Goal: Use online tool/utility: Utilize a website feature to perform a specific function

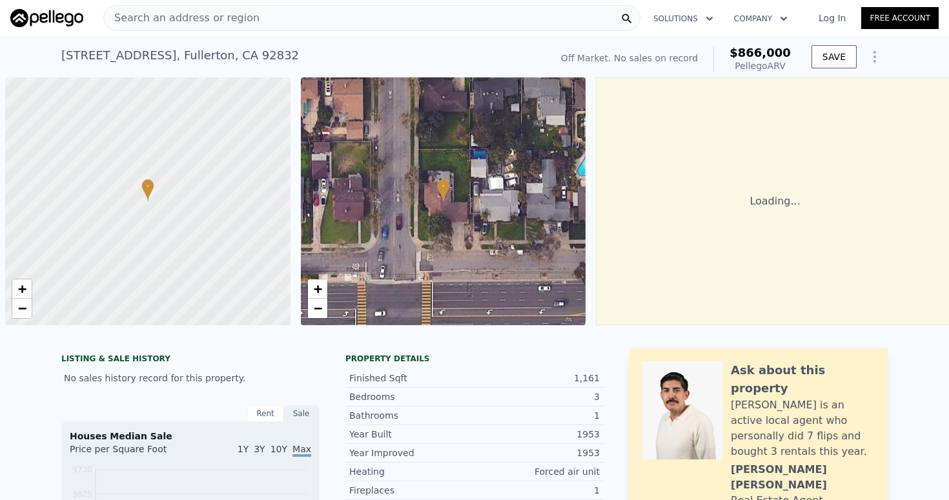
click at [810, 18] on link "Log In" at bounding box center [832, 18] width 58 height 13
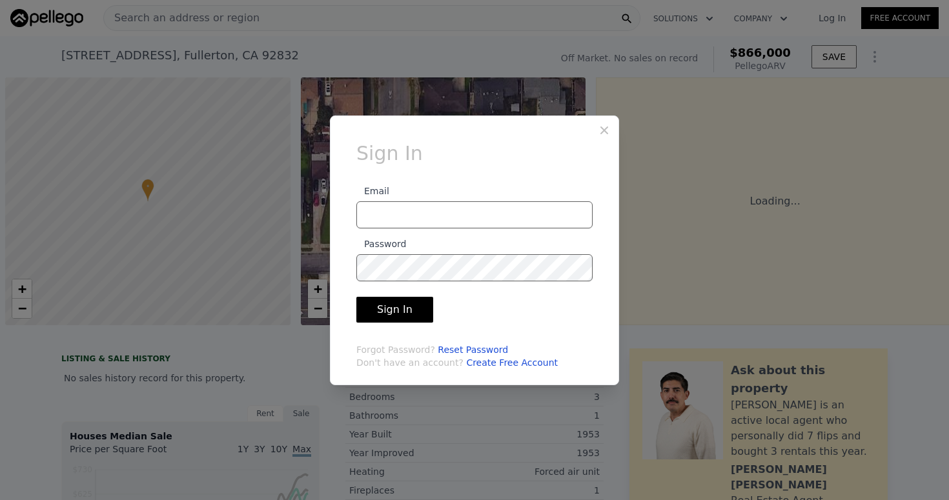
scroll to position [0, 5]
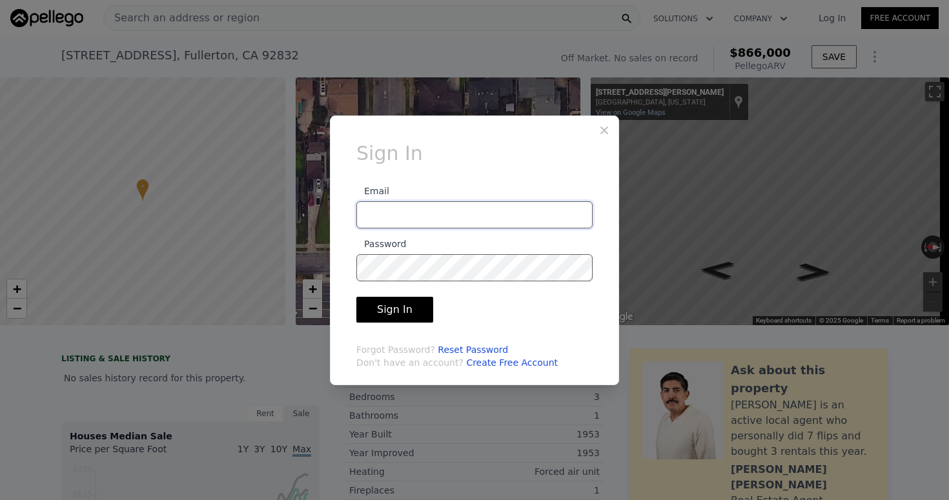
click at [425, 216] on input "Email" at bounding box center [474, 214] width 236 height 27
type input "[PERSON_NAME][EMAIL_ADDRESS][DOMAIN_NAME]"
click at [385, 312] on button "Sign In" at bounding box center [394, 310] width 77 height 26
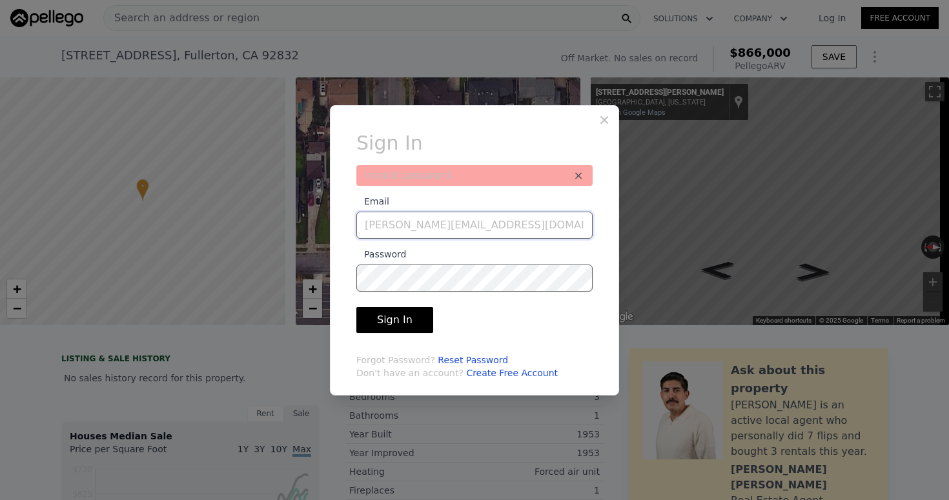
click at [538, 231] on input "[PERSON_NAME][EMAIL_ADDRESS][DOMAIN_NAME]" at bounding box center [474, 225] width 236 height 27
click at [411, 320] on button "Sign In" at bounding box center [394, 320] width 77 height 26
click at [600, 116] on icon at bounding box center [604, 120] width 8 height 8
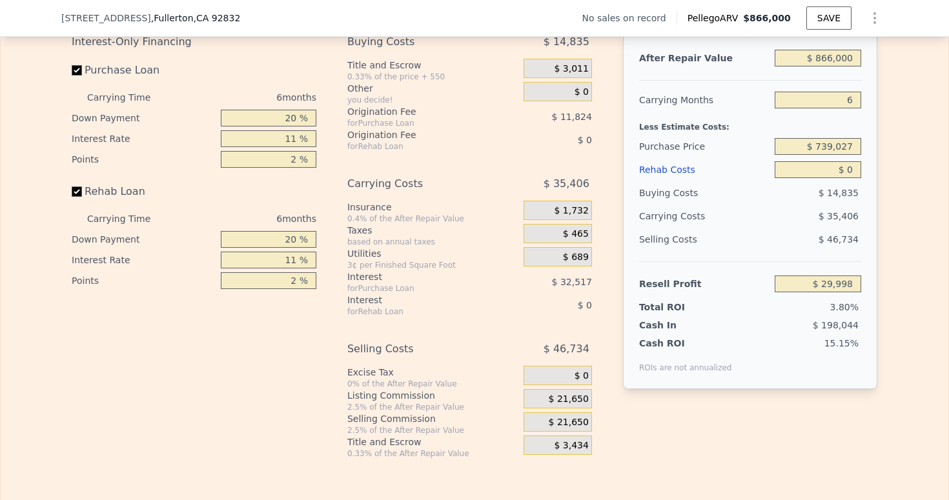
scroll to position [1942, 0]
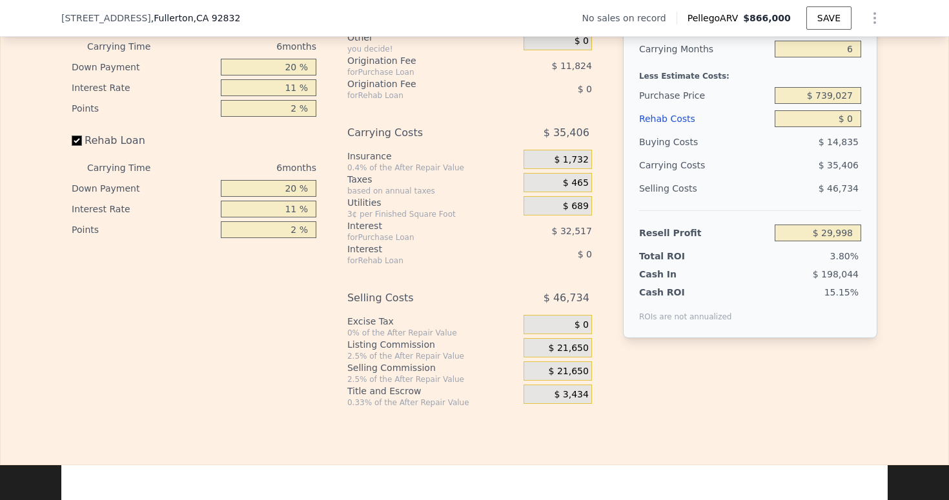
click at [254, 76] on input "20 %" at bounding box center [269, 67] width 96 height 17
type input "0 %"
type input "$ 18,917"
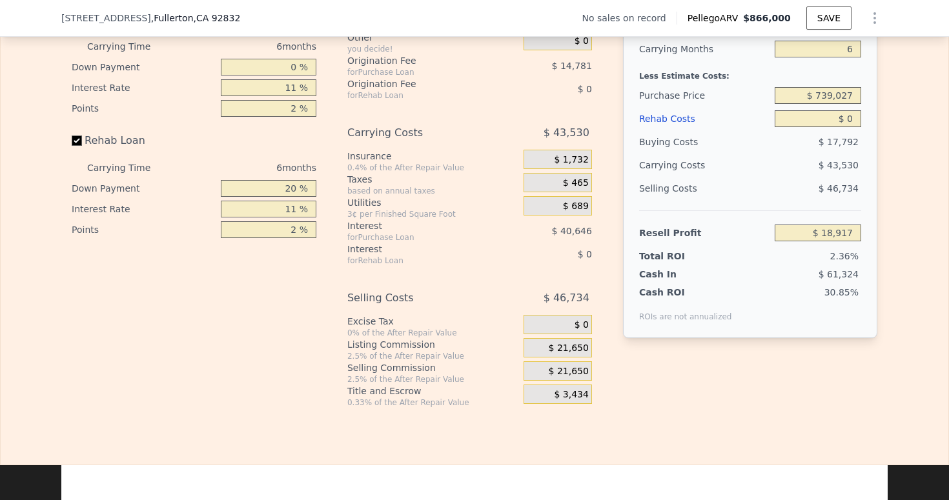
type input "0 %"
type input "10 %"
type input "$ 22,607"
type input "1 %"
type input "$ 29,998"
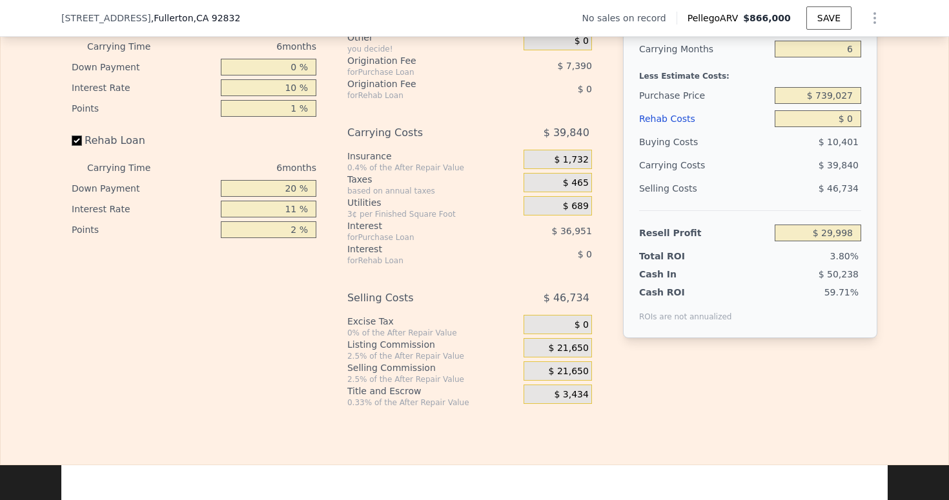
type input "1 %"
click at [241, 197] on input "20 %" at bounding box center [269, 188] width 96 height 17
type input "0 %"
type input "10 %"
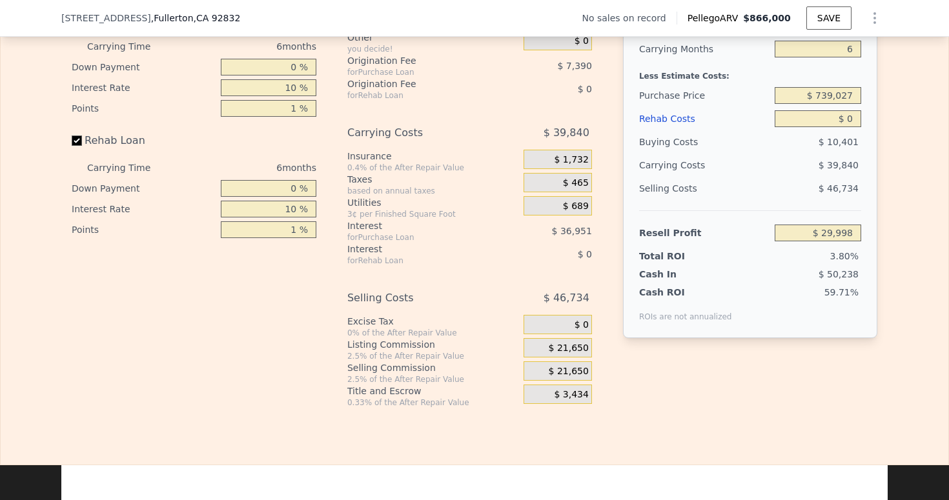
type input "1 %"
click at [281, 291] on div "Interest-Only Financing Purchase Loan Carrying Time 6 months Down Payment 0 % I…" at bounding box center [199, 193] width 255 height 429
click at [623, 290] on div "After Repair Value $ 866,000 Carrying Months 6 Less Estimate Costs: Purchase Pr…" at bounding box center [750, 183] width 254 height 408
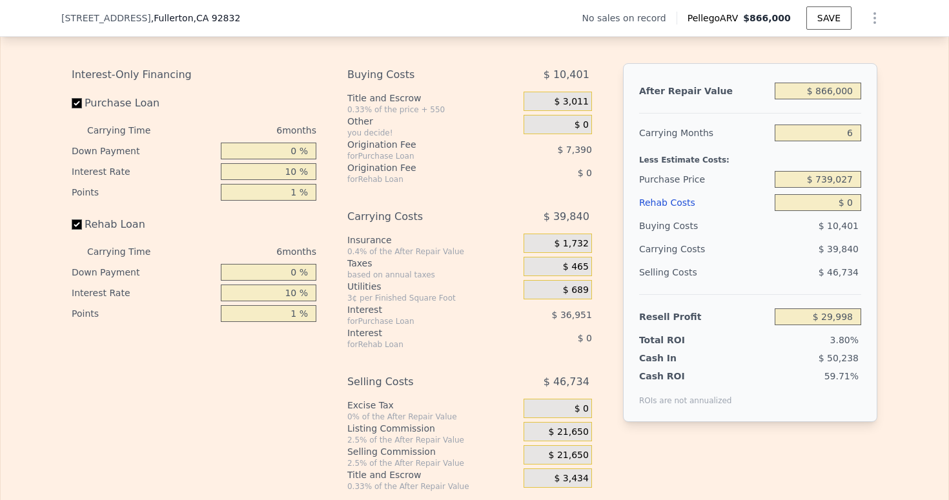
scroll to position [1856, 0]
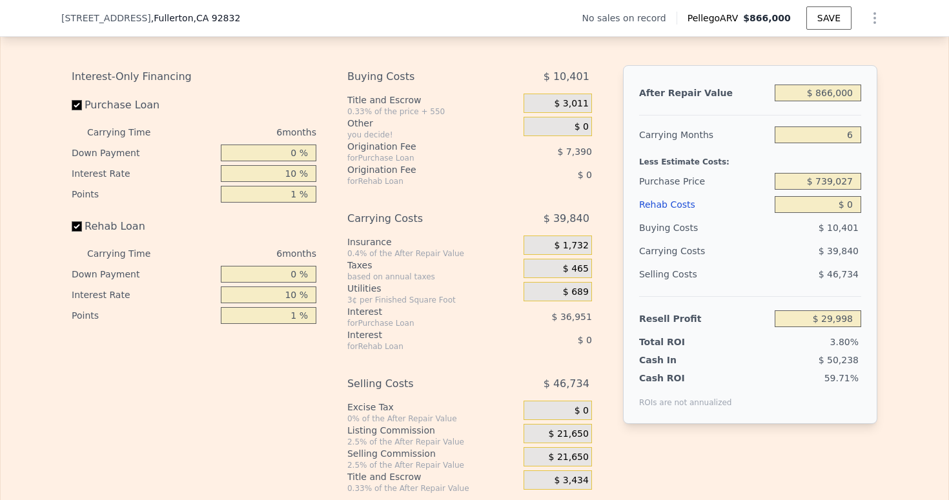
click at [671, 216] on div "Rehab Costs" at bounding box center [704, 204] width 130 height 23
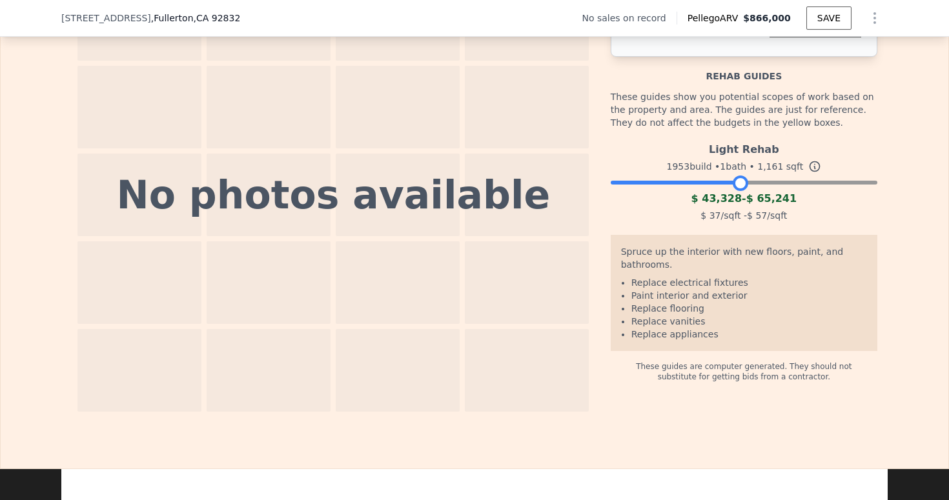
scroll to position [1943, 0]
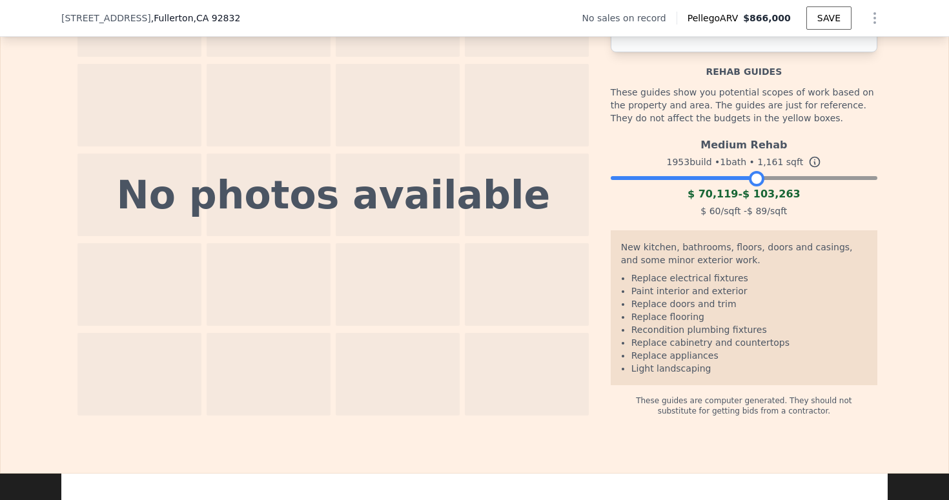
drag, startPoint x: 724, startPoint y: 184, endPoint x: 752, endPoint y: 189, distance: 28.1
click at [752, 179] on div at bounding box center [744, 175] width 267 height 8
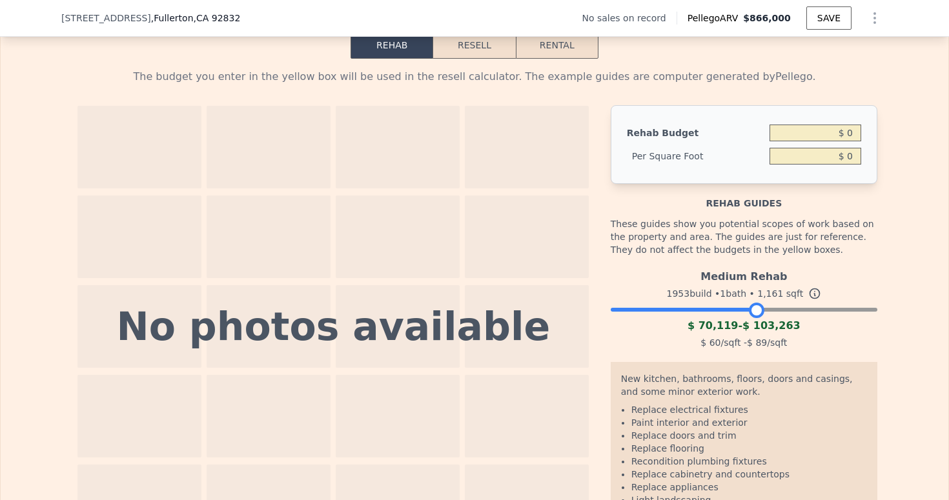
scroll to position [1810, 0]
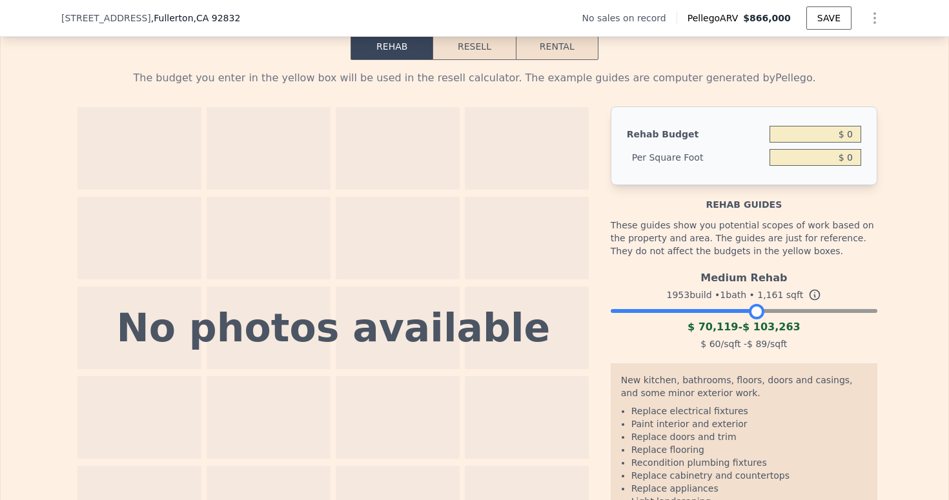
click at [476, 60] on button "Resell" at bounding box center [474, 46] width 82 height 27
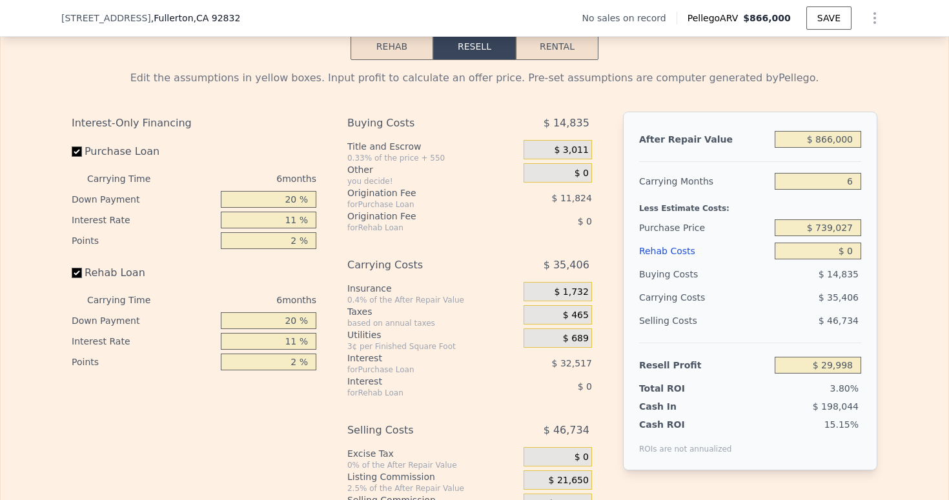
click at [846, 260] on input "$ 0" at bounding box center [818, 251] width 87 height 17
type input "$ 80"
type input "$ 29,911"
type input "$ 8,000"
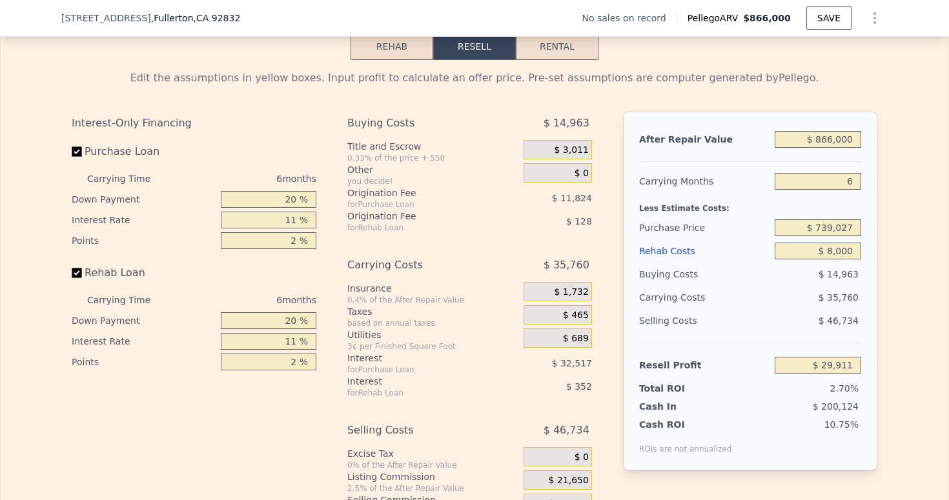
type input "$ 21,516"
type input "$ 800,000"
type input "-$ 818,004"
type input "$ 80,000"
type input "-$ 54,804"
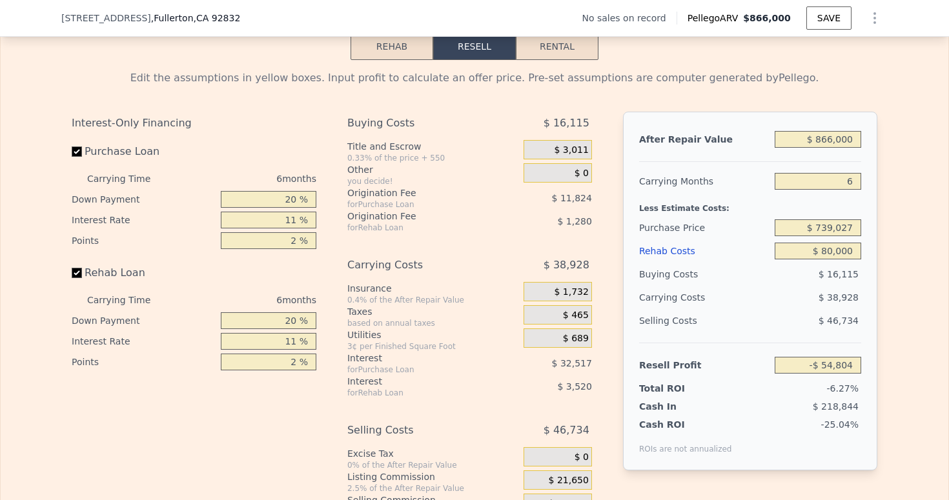
type input "$ 80,000"
click at [822, 236] on input "$ 739,027" at bounding box center [818, 228] width 87 height 17
type input "$ 680,000"
click at [888, 227] on div "Edit the assumptions in yellow boxes. Input profit to calculate an offer price.…" at bounding box center [475, 300] width 948 height 480
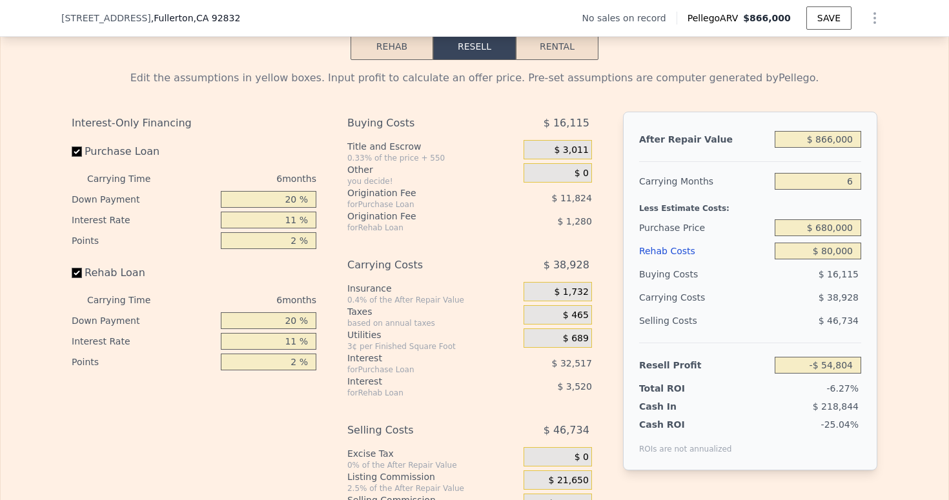
type input "$ 7,962"
click at [830, 190] on input "6" at bounding box center [818, 181] width 87 height 17
type input "4"
type input "$ 20,072"
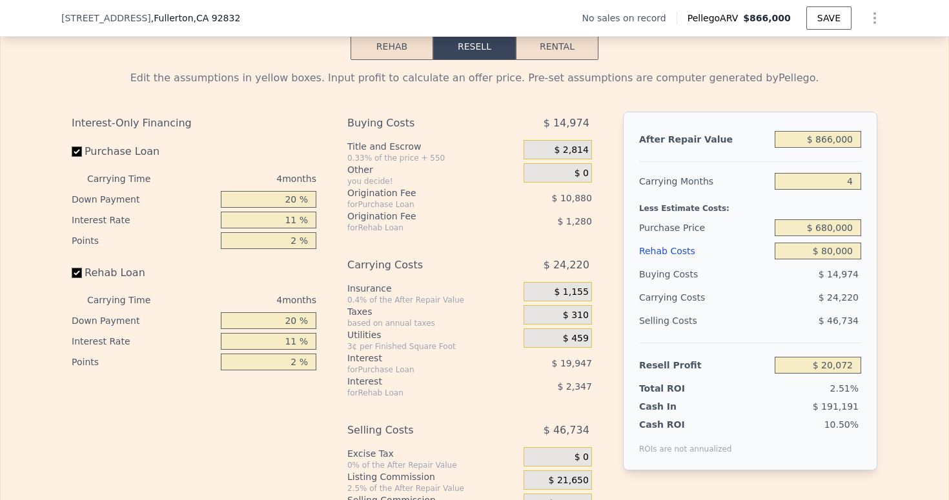
type input "4"
click at [888, 283] on div "Edit the assumptions in yellow boxes. Input profit to calculate an offer price.…" at bounding box center [475, 300] width 948 height 480
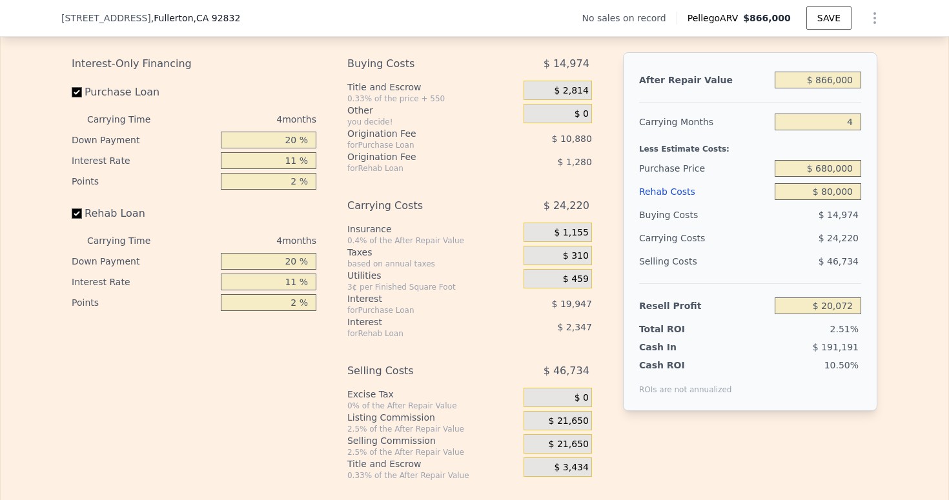
scroll to position [1868, 0]
click at [265, 150] on input "20 %" at bounding box center [269, 141] width 96 height 17
type input "0 %"
type input "$ 12,368"
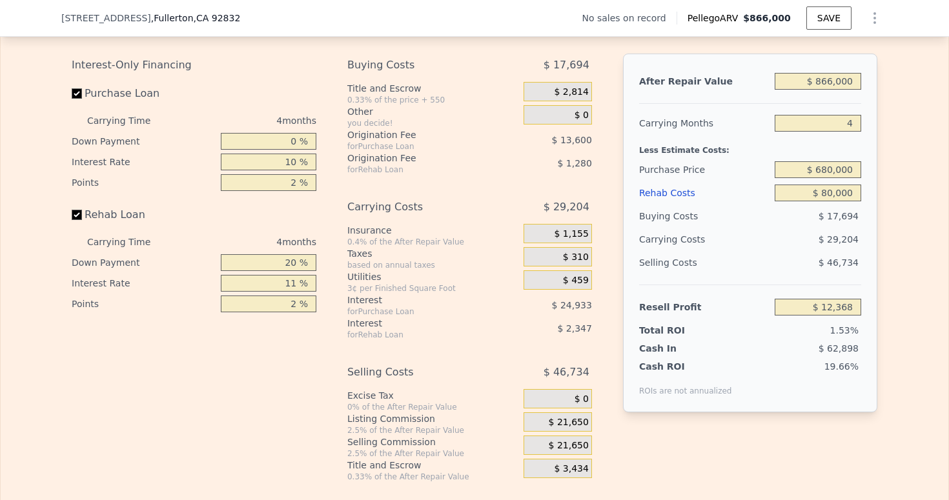
type input "10 %"
type input "$ 14,632"
type input "1 %"
type input "$ 21,432"
type input "1 %"
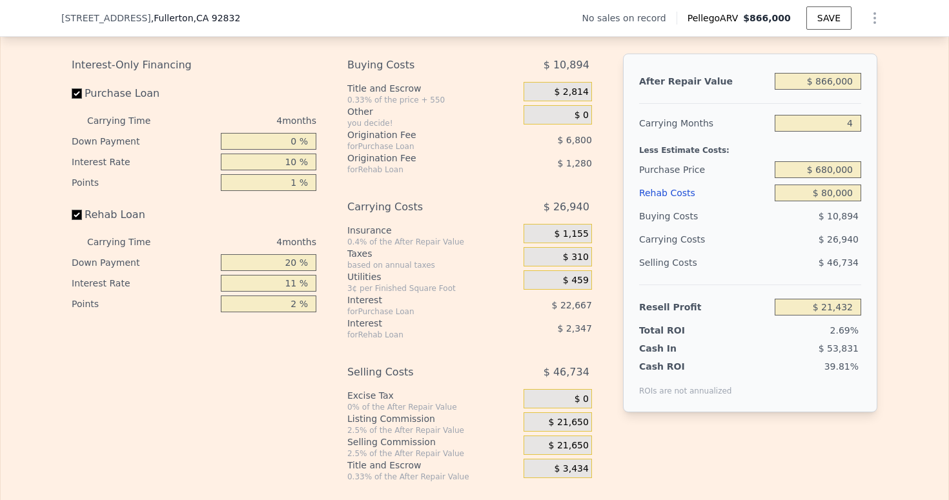
type input "0 %"
type input "$ 20,528"
type input "0 %"
type input "10 %"
type input "$ 20,792"
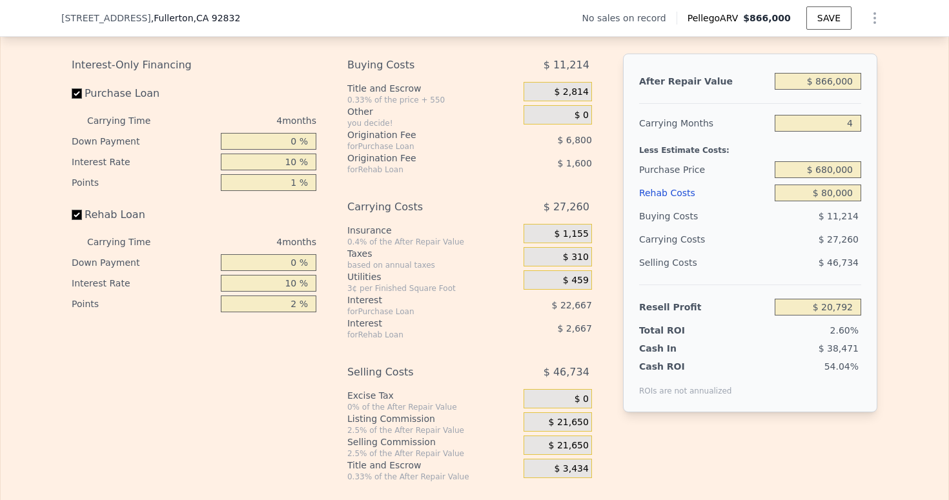
type input "1 %"
type input "$ 21,592"
type input "1 %"
click at [250, 401] on div "Interest-Only Financing Purchase Loan Carrying Time 4 months Down Payment 0 % I…" at bounding box center [199, 268] width 255 height 429
click at [911, 260] on div "Edit the assumptions in yellow boxes. Input profit to calculate an offer price.…" at bounding box center [475, 242] width 948 height 480
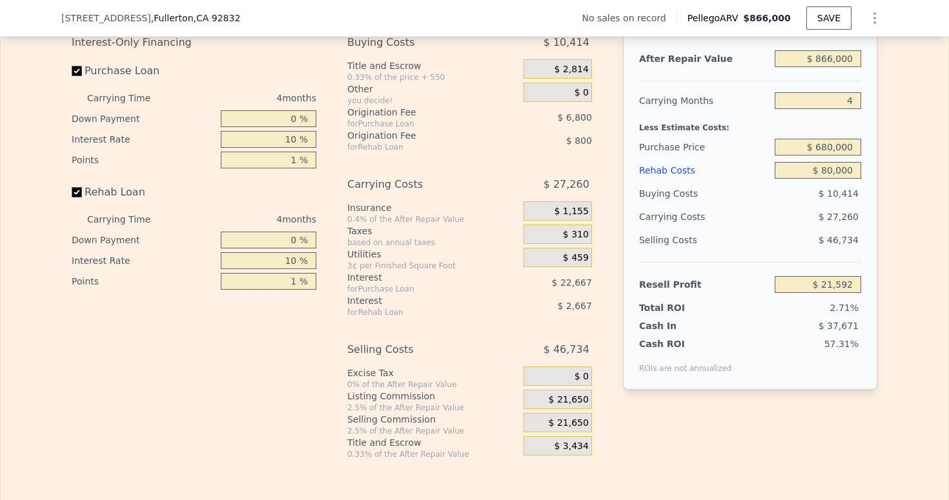
scroll to position [1888, 0]
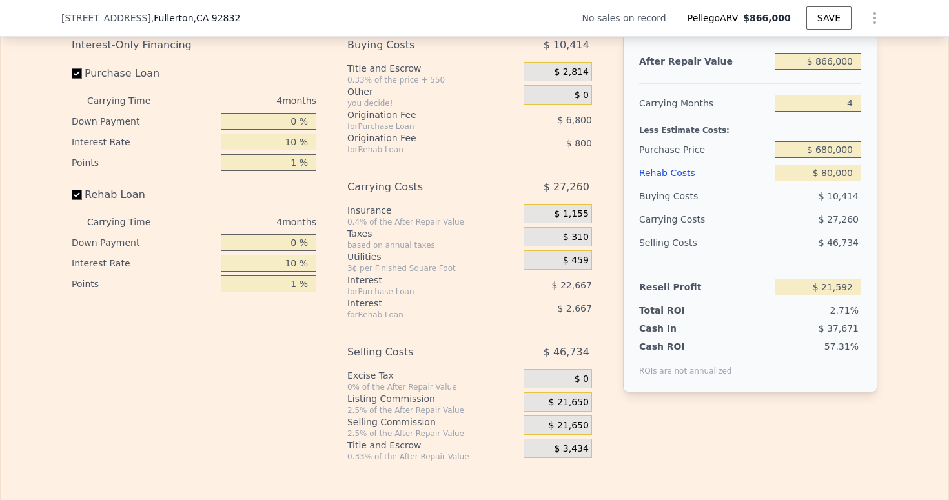
click at [826, 296] on input "$ 21,592" at bounding box center [818, 287] width 87 height 17
click at [899, 304] on div "Edit the assumptions in yellow boxes. Input profit to calculate an offer price.…" at bounding box center [475, 222] width 948 height 480
click at [893, 274] on div "Edit the assumptions in yellow boxes. Input profit to calculate an offer price.…" at bounding box center [475, 222] width 948 height 480
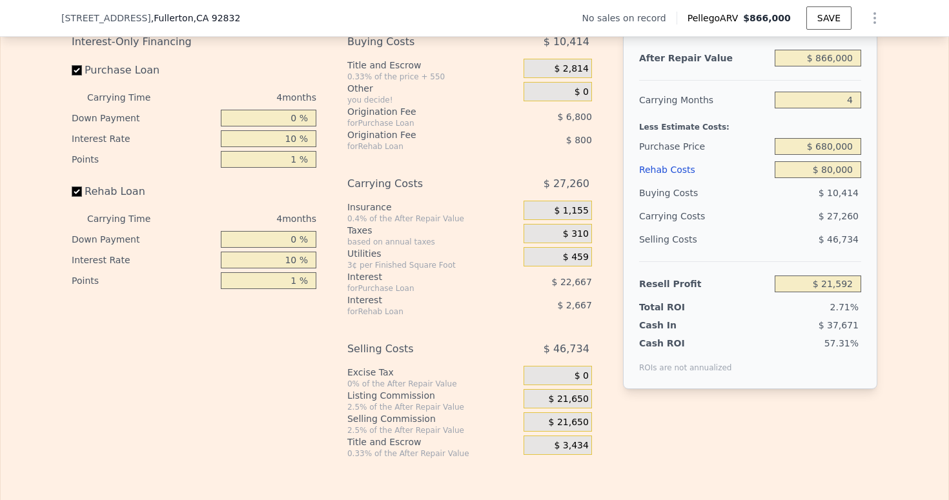
click at [708, 228] on div "Carrying Costs" at bounding box center [679, 216] width 81 height 23
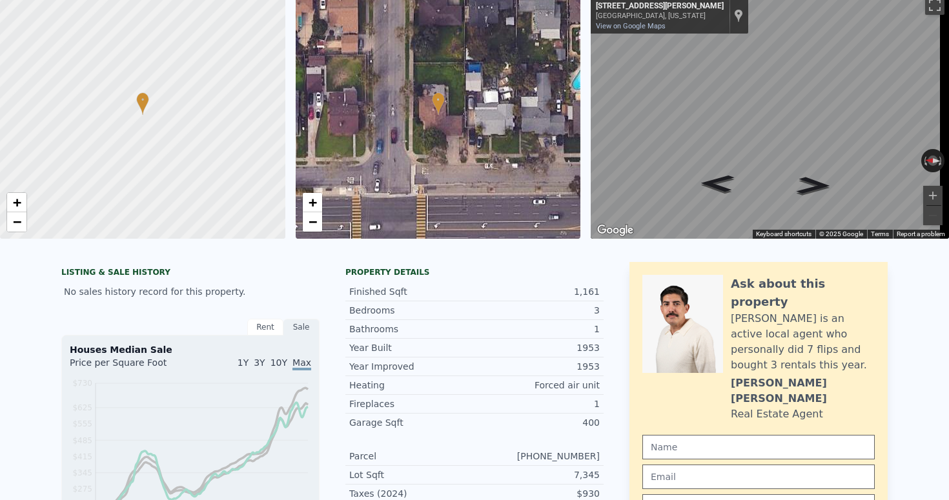
scroll to position [0, 0]
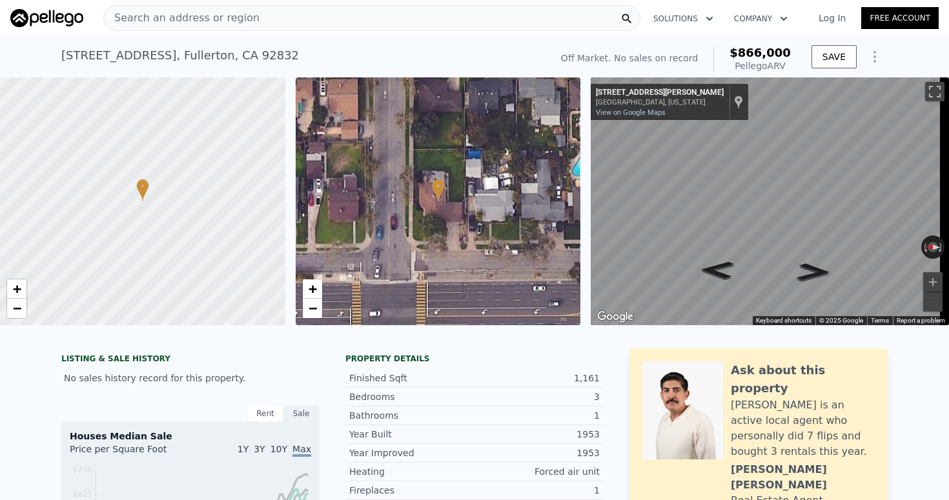
type input "6"
type input "$ 0"
type input "$ 29,998"
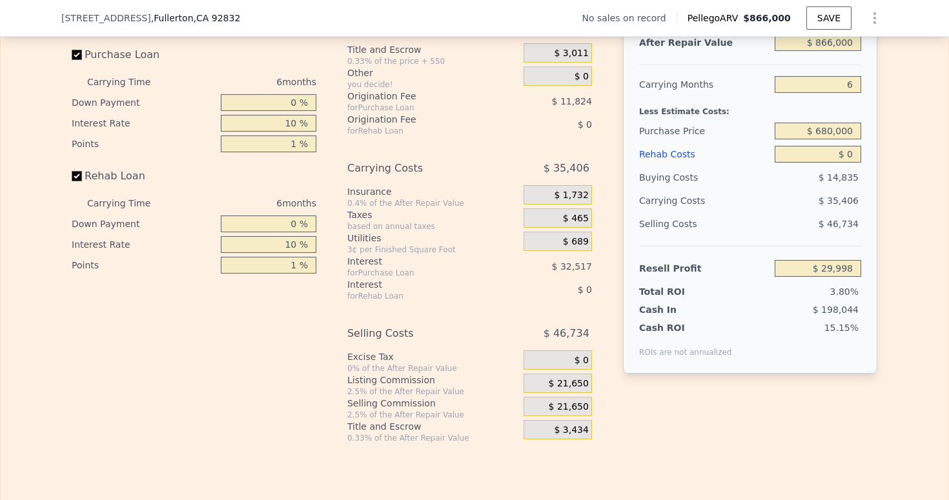
scroll to position [1854, 0]
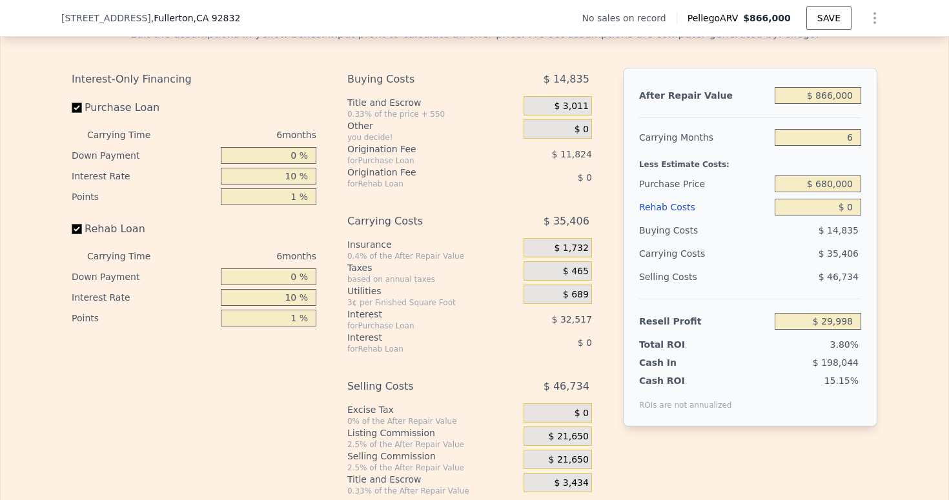
click at [675, 107] on div "After Repair Value" at bounding box center [704, 95] width 130 height 23
copy div "After Repair Value"
click at [657, 149] on div "Carrying Months" at bounding box center [704, 137] width 130 height 23
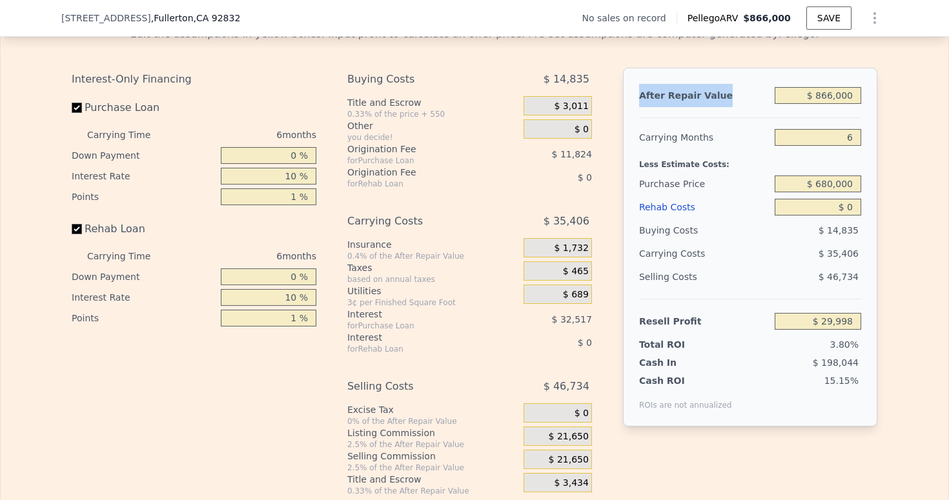
click at [657, 149] on div "Carrying Months" at bounding box center [704, 137] width 130 height 23
copy div "Carrying Months"
click at [80, 91] on div "Interest-Only Financing" at bounding box center [194, 79] width 245 height 23
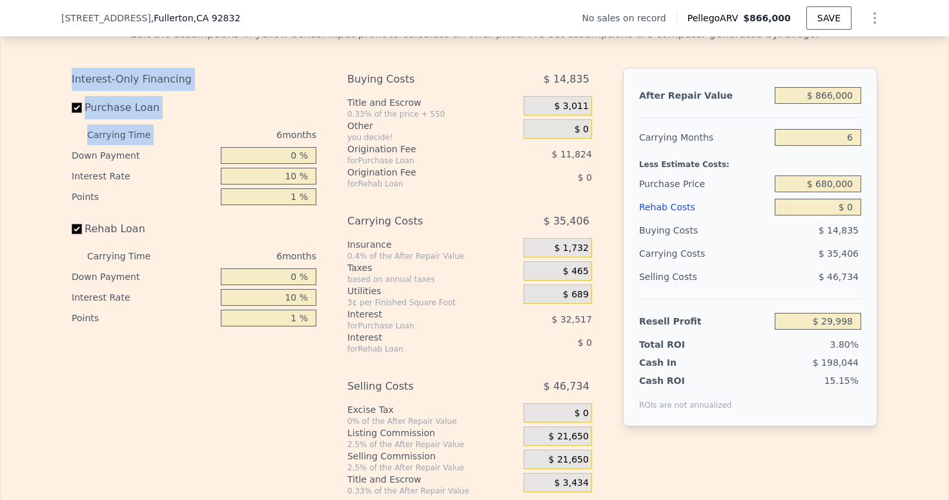
drag, startPoint x: 80, startPoint y: 96, endPoint x: 164, endPoint y: 148, distance: 98.9
click at [164, 148] on div "Interest-Only Financing Purchase Loan Carrying Time 6 months Down Payment 0 % I…" at bounding box center [194, 198] width 245 height 261
copy div "Interest-Only Financing Purchase Loan Carrying Time"
click at [138, 119] on label "Purchase Loan" at bounding box center [144, 107] width 144 height 23
click at [82, 113] on input "Purchase Loan" at bounding box center [77, 108] width 10 height 10
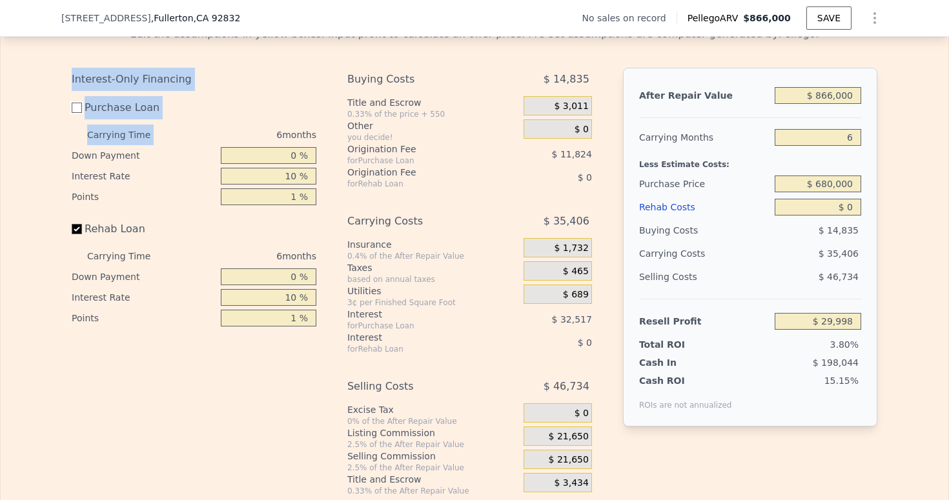
checkbox input "false"
type input "$ 74,342"
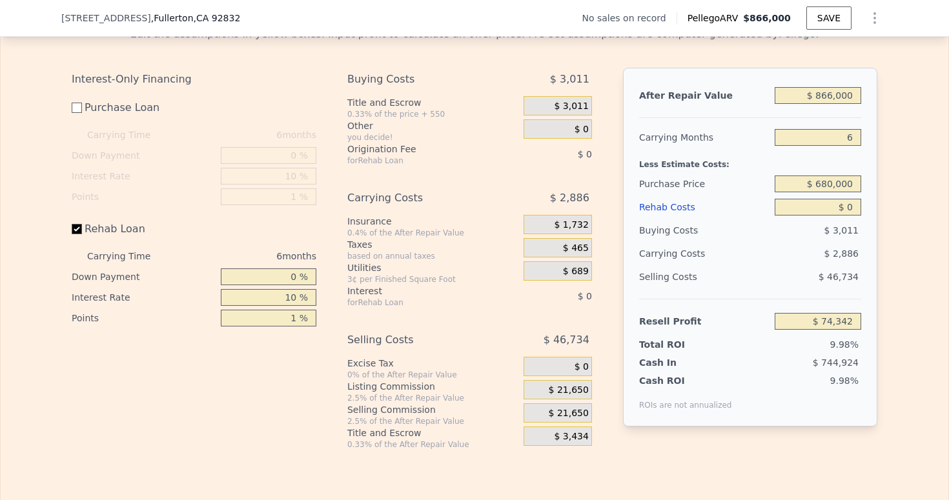
click at [92, 91] on div "Interest-Only Financing" at bounding box center [194, 79] width 245 height 23
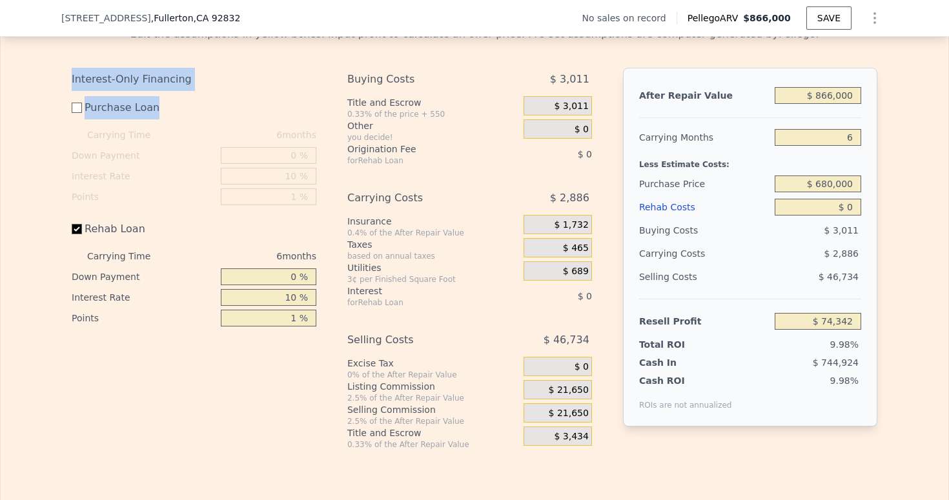
drag, startPoint x: 92, startPoint y: 99, endPoint x: 143, endPoint y: 124, distance: 56.6
click at [143, 124] on div "Interest-Only Financing Purchase Loan Carrying Time 6 months Down Payment 0 % I…" at bounding box center [194, 198] width 245 height 261
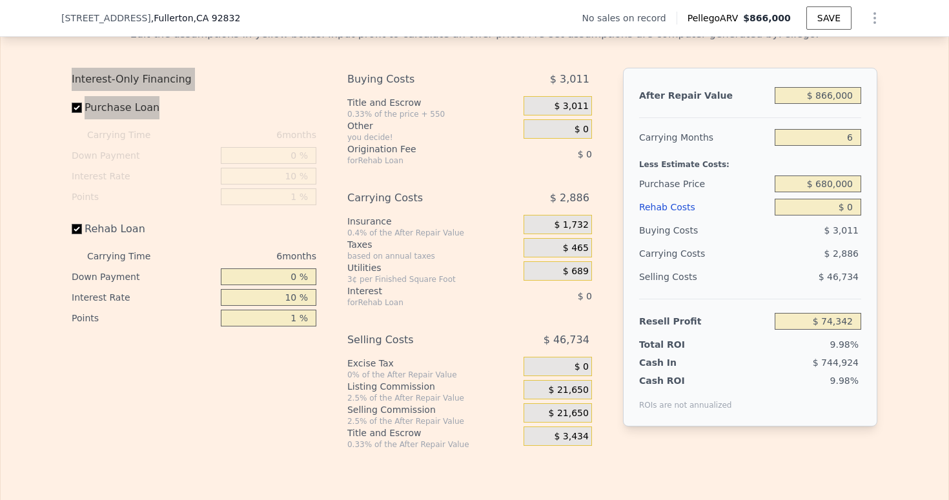
checkbox input "true"
type input "$ 29,998"
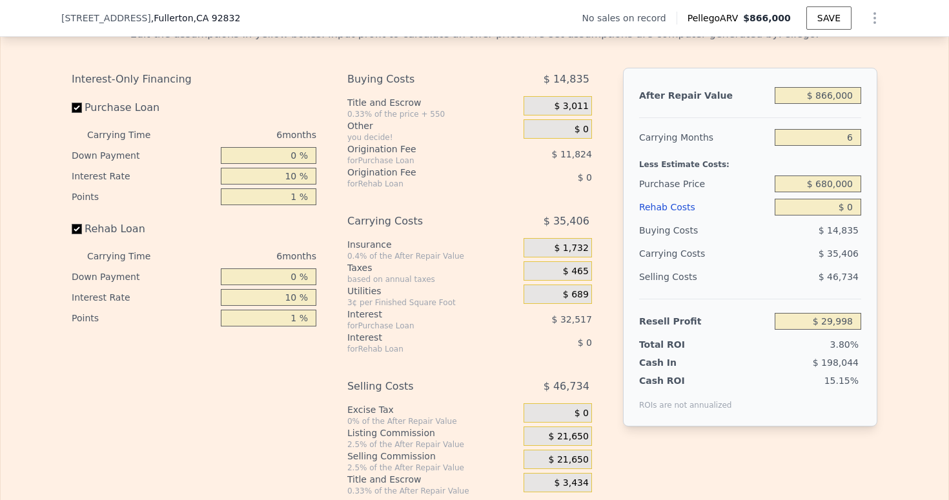
click at [72, 166] on div "Down Payment" at bounding box center [144, 155] width 144 height 21
drag, startPoint x: 72, startPoint y: 176, endPoint x: 114, endPoint y: 210, distance: 54.2
click at [114, 207] on div "Carrying Time 6 months Down Payment 0 % Interest Rate 10 % Points 1 %" at bounding box center [194, 166] width 245 height 83
click at [81, 166] on div "Down Payment" at bounding box center [144, 155] width 144 height 21
drag, startPoint x: 81, startPoint y: 178, endPoint x: 113, endPoint y: 178, distance: 31.6
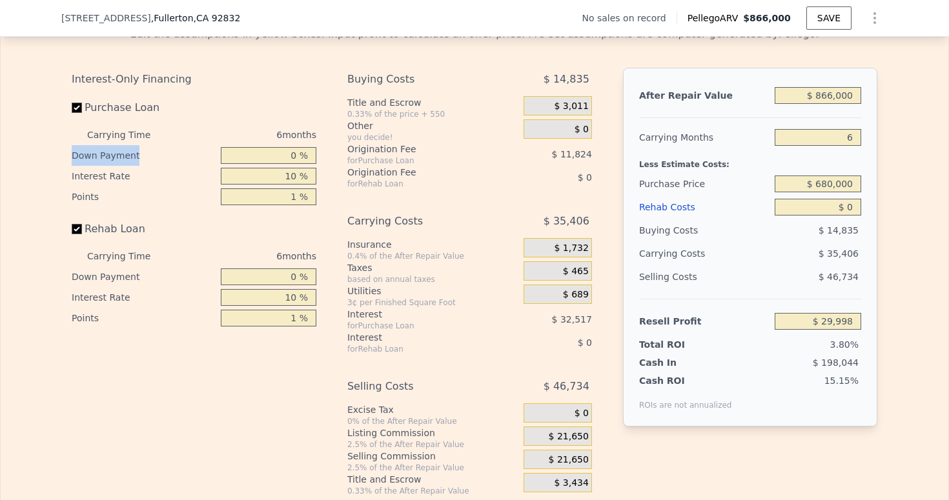
click at [113, 166] on div "Down Payment" at bounding box center [144, 155] width 144 height 21
copy div "Down Payment"
click at [96, 187] on div "Interest Rate" at bounding box center [144, 176] width 144 height 21
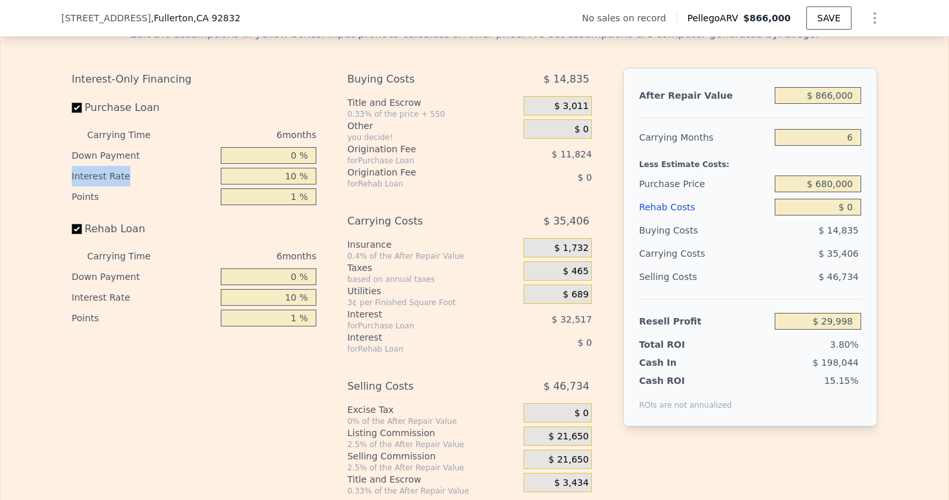
copy div "Interest Rate"
click at [86, 207] on div "Points" at bounding box center [144, 197] width 144 height 21
copy div "Points"
click at [97, 241] on label "Rehab Loan" at bounding box center [144, 229] width 144 height 23
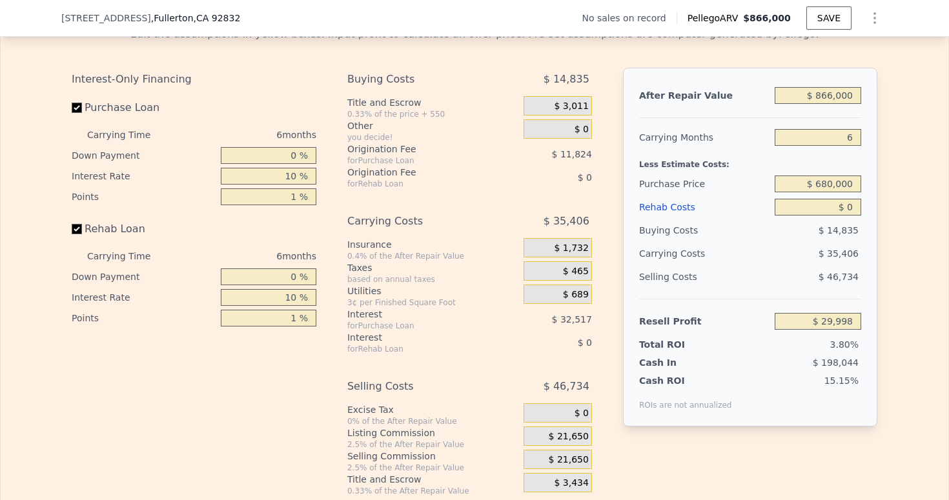
click at [82, 234] on input "Rehab Loan" at bounding box center [77, 229] width 10 height 10
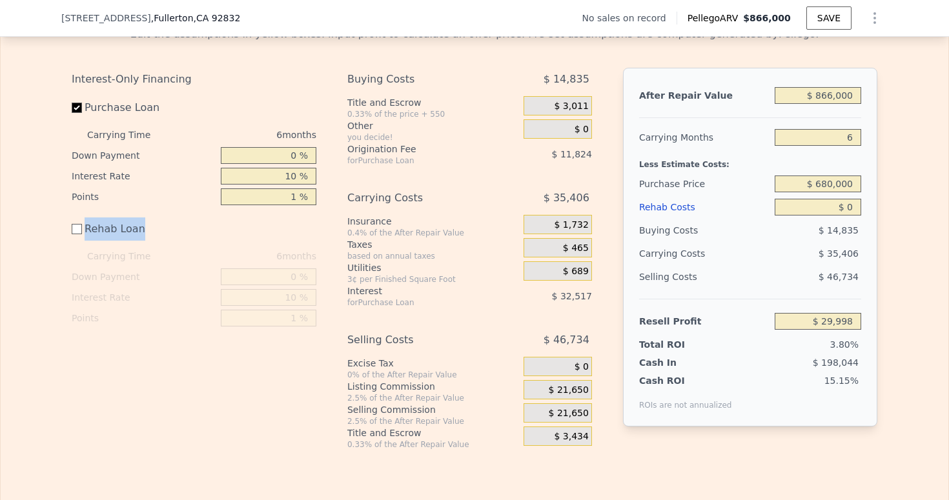
drag, startPoint x: 97, startPoint y: 245, endPoint x: 121, endPoint y: 246, distance: 23.3
click at [121, 241] on label "Rehab Loan" at bounding box center [144, 229] width 144 height 23
click at [82, 234] on input "Rehab Loan" at bounding box center [77, 229] width 10 height 10
checkbox input "true"
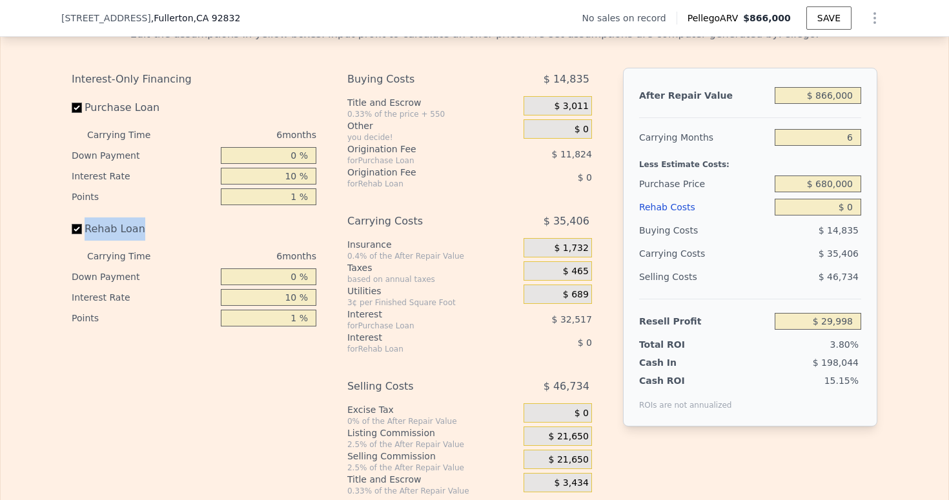
copy label "Rehab Loan"
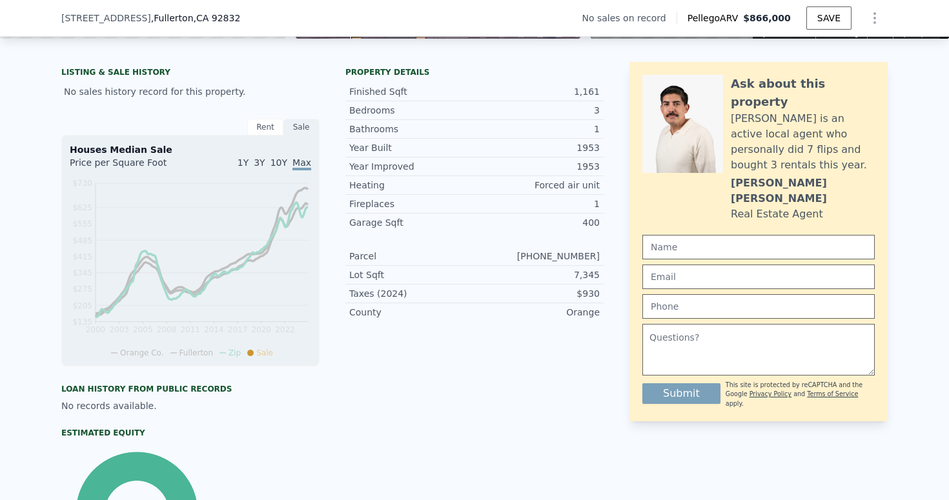
scroll to position [0, 0]
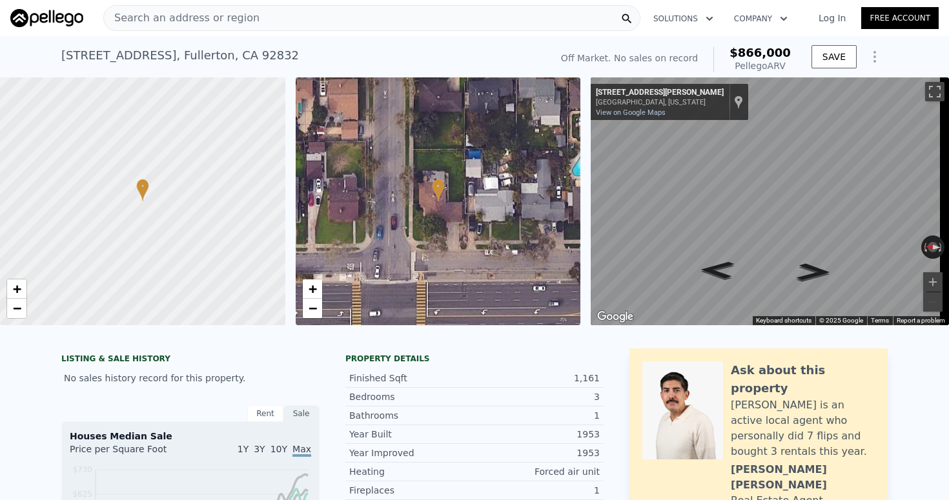
click at [828, 12] on link "Log In" at bounding box center [832, 18] width 58 height 13
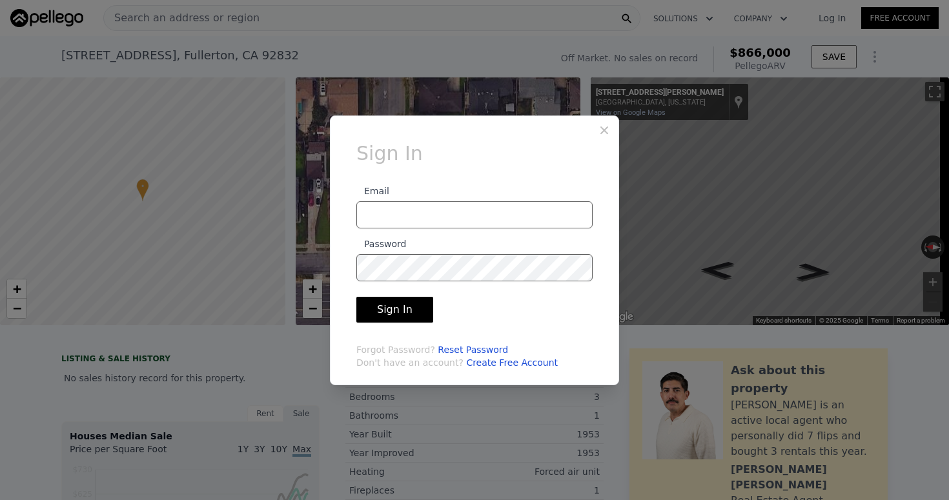
click at [462, 218] on input "Email" at bounding box center [474, 214] width 236 height 27
type input "[PERSON_NAME][EMAIL_ADDRESS][DOMAIN_NAME]"
click at [399, 302] on button "Sign In" at bounding box center [394, 310] width 77 height 26
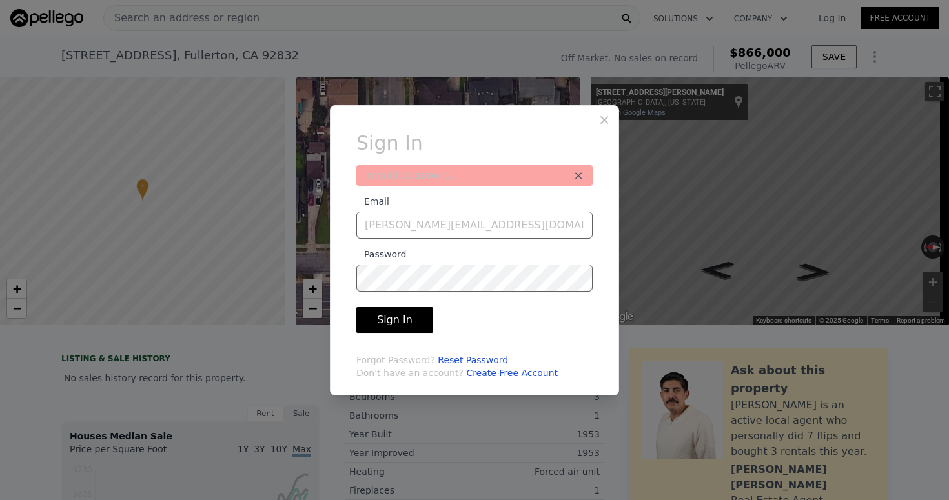
click at [460, 356] on link "Reset Password" at bounding box center [473, 360] width 70 height 10
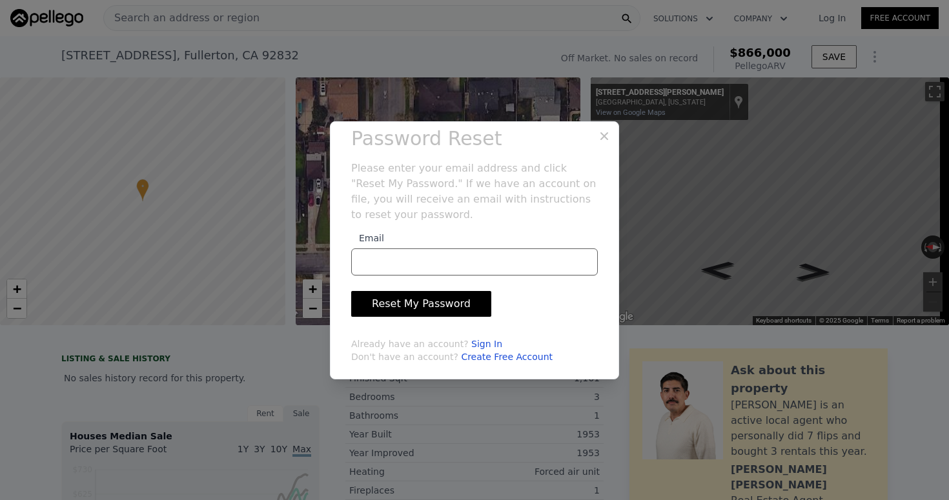
click at [423, 264] on input "Email" at bounding box center [474, 262] width 247 height 27
type input "[PERSON_NAME][EMAIL_ADDRESS][DOMAIN_NAME]"
click at [418, 305] on button "Reset My Password" at bounding box center [421, 304] width 140 height 26
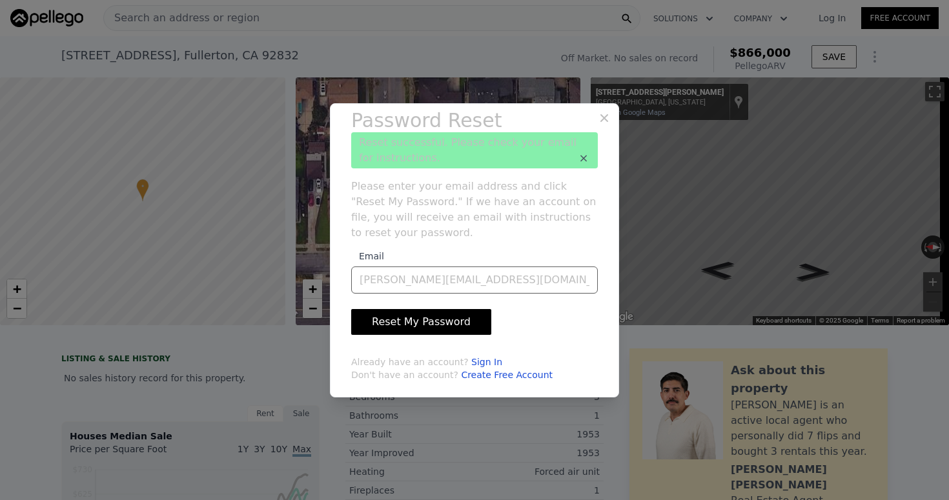
click at [604, 114] on icon at bounding box center [604, 118] width 13 height 13
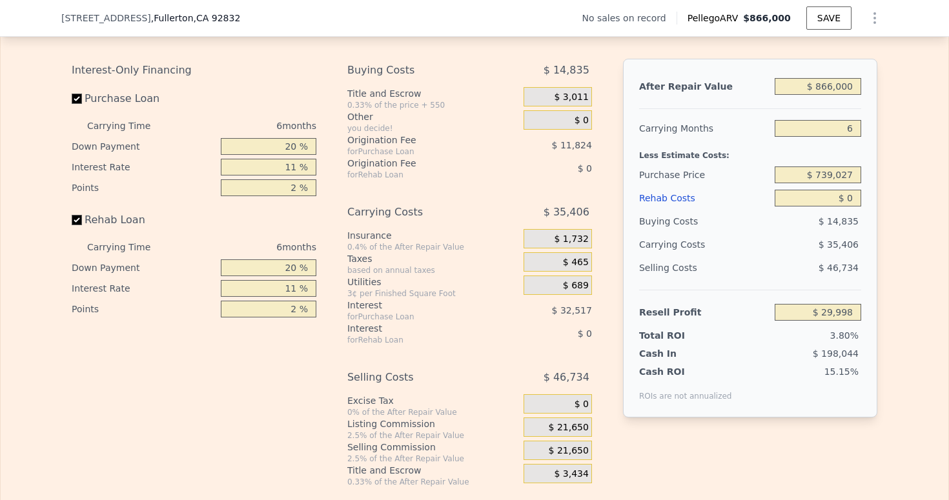
scroll to position [1864, 0]
click at [843, 136] on input "6" at bounding box center [818, 127] width 87 height 17
type input "3"
type input "$ 47,701"
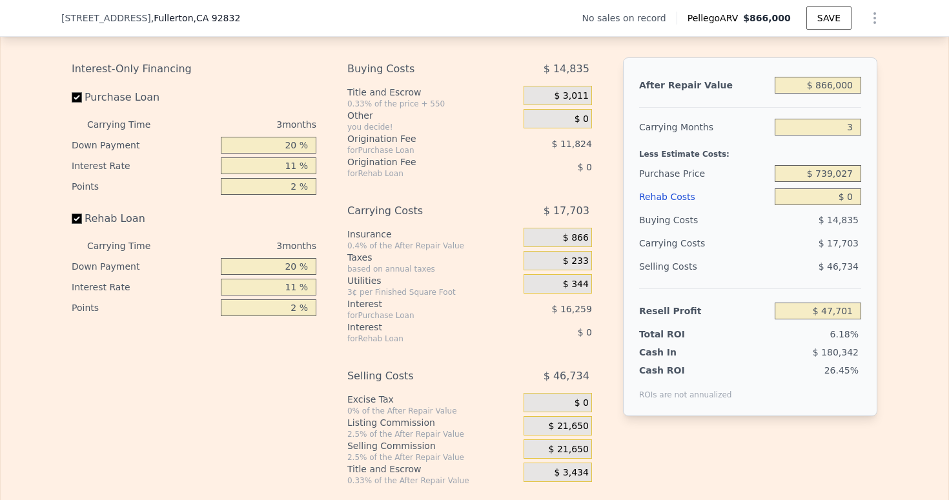
type input "3"
click at [897, 156] on div "Edit the assumptions in yellow boxes. Input profit to calculate an offer price.…" at bounding box center [475, 246] width 948 height 480
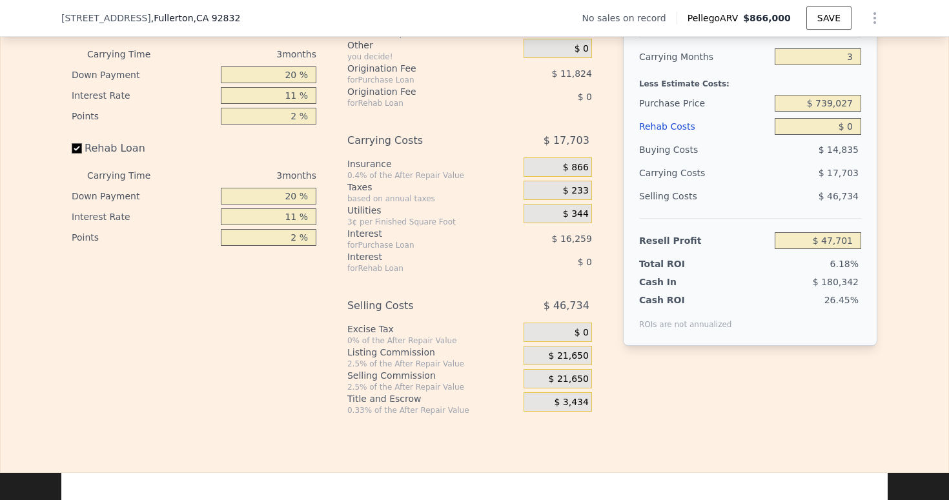
scroll to position [1946, 0]
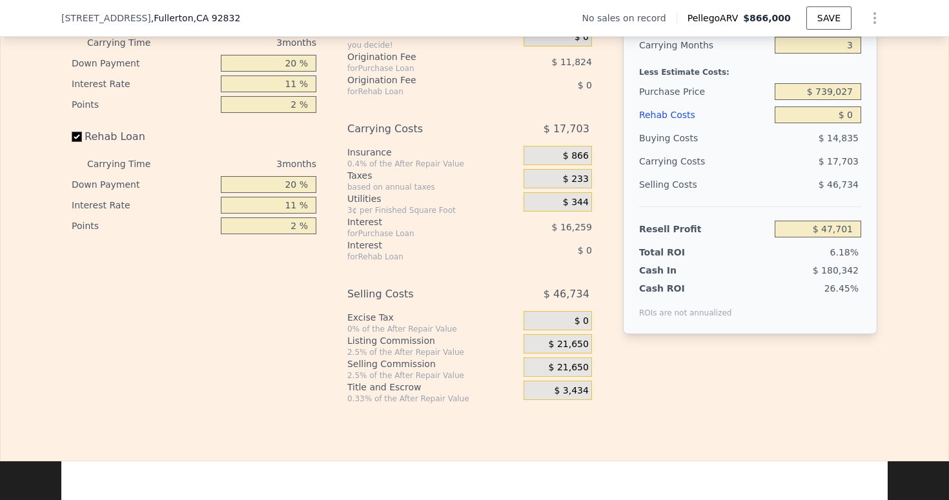
click at [272, 72] on input "20 %" at bounding box center [269, 63] width 96 height 17
type input "0 %"
type input "$ 40,682"
click at [269, 92] on input "11 %" at bounding box center [269, 84] width 96 height 17
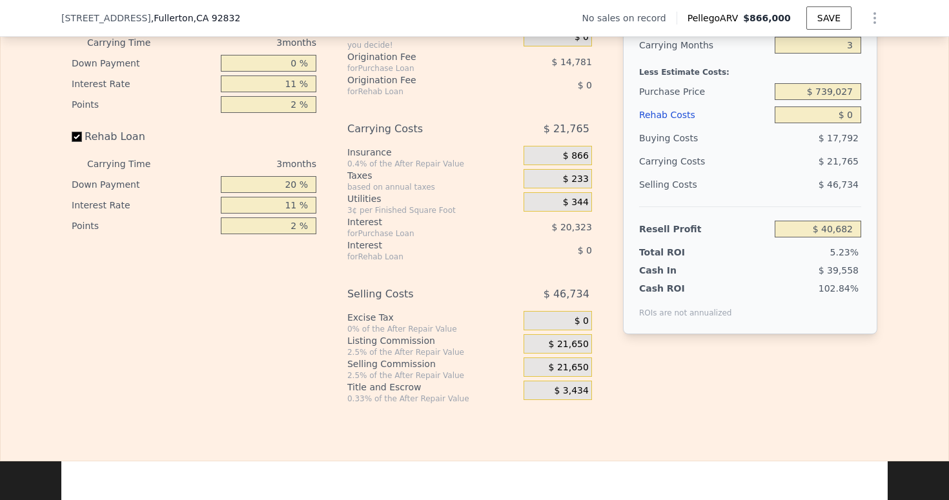
click at [269, 92] on input "11 %" at bounding box center [269, 84] width 96 height 17
type input "10 %"
type input "$ 42,527"
type input "10 %"
type input "1 %"
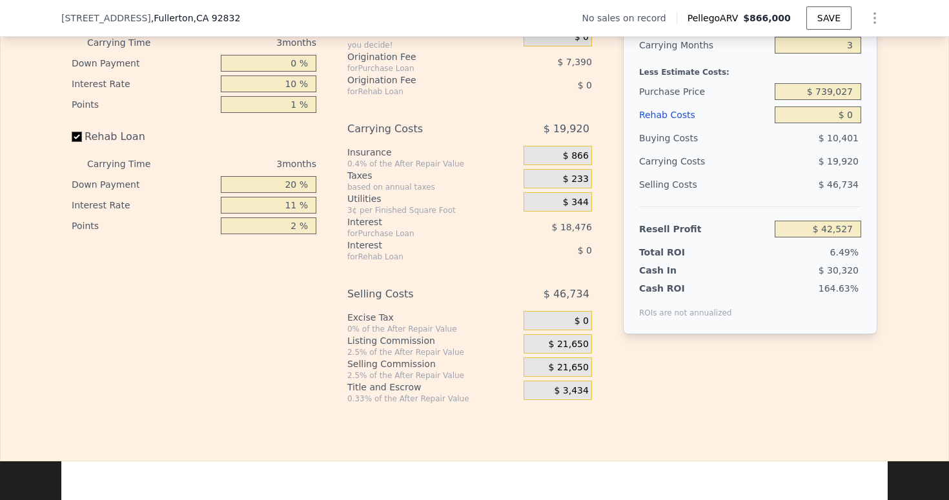
type input "$ 49,918"
type input "1 %"
type input "0 %"
type input "10 %"
type input "1 %"
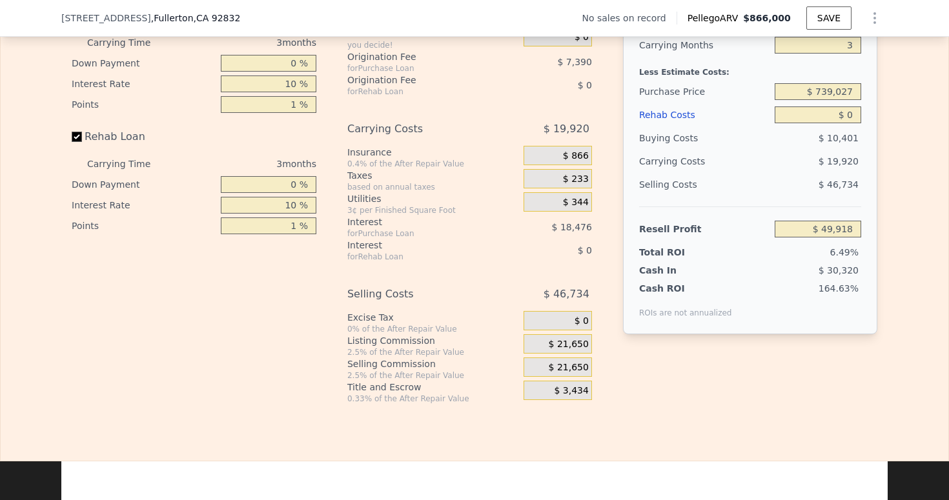
click at [253, 301] on div "Interest-Only Financing Purchase Loan Carrying Time 3 months Down Payment 0 % I…" at bounding box center [199, 189] width 255 height 429
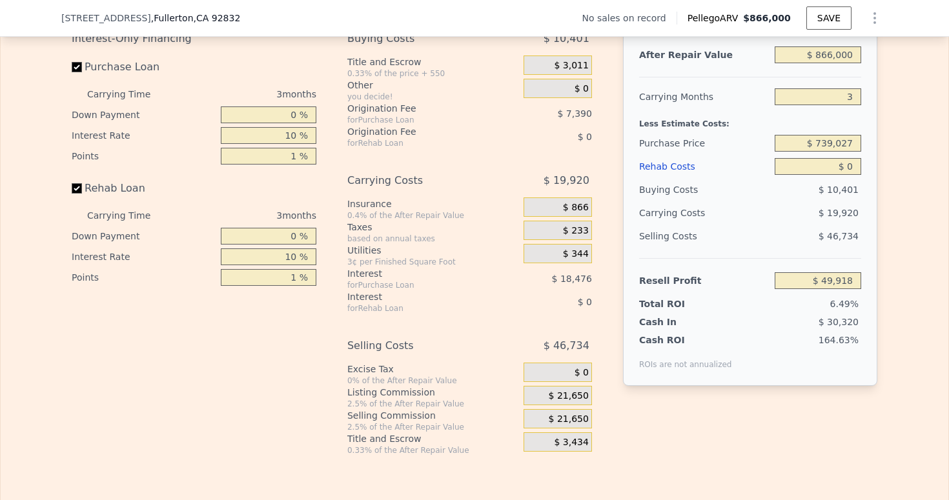
scroll to position [1849, 0]
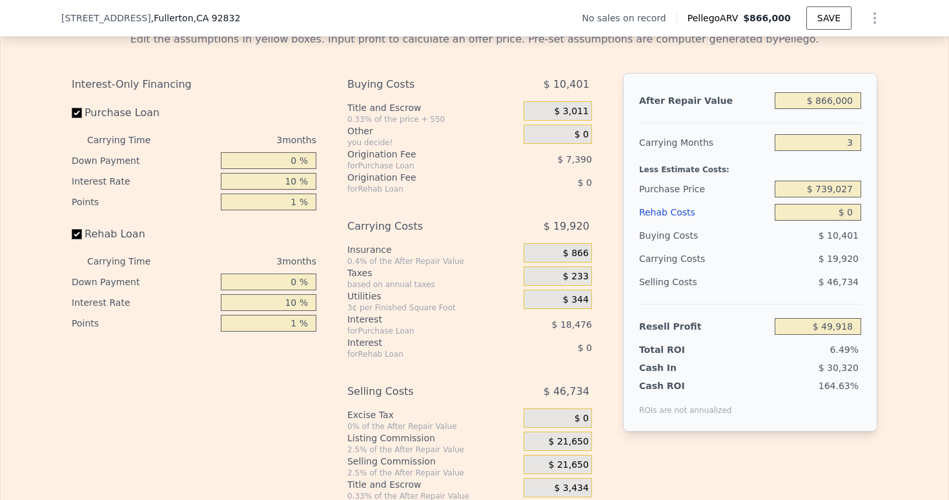
click at [613, 290] on div "Interest-Only Financing Purchase Loan Carrying Time 3 months Down Payment 0 % I…" at bounding box center [475, 287] width 806 height 429
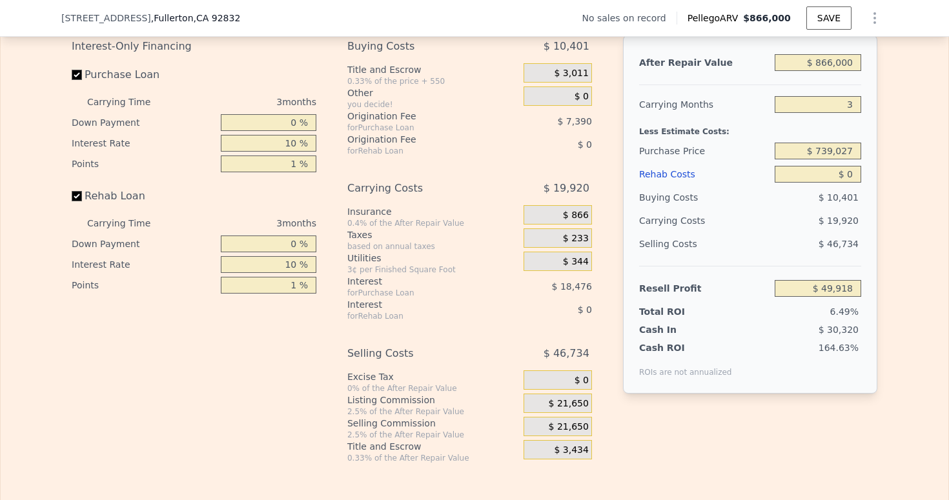
scroll to position [1887, 0]
click at [831, 70] on input "$ 866,000" at bounding box center [818, 62] width 87 height 17
type input "$ 8"
type input "-$ 769,024"
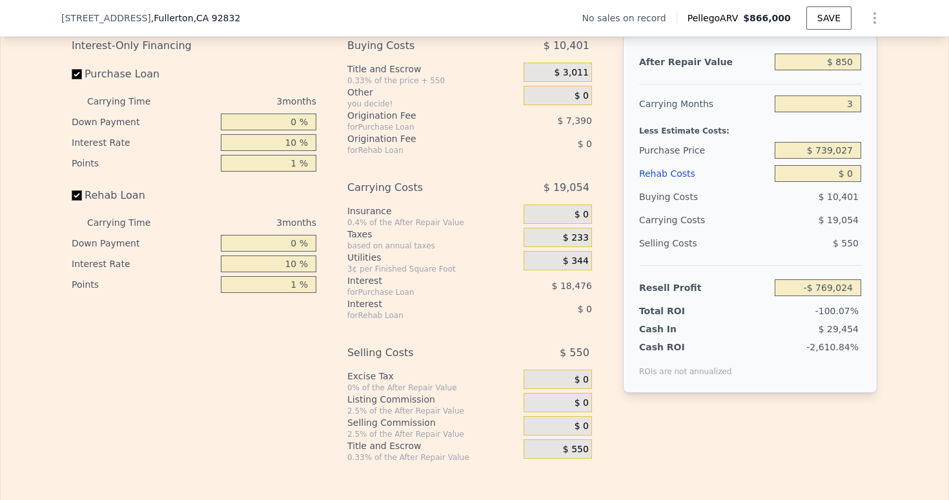
type input "$ 8,500"
type input "-$ 760,995"
type input "$ 85,000"
type input "-$ 688,650"
type input "$ 850,000"
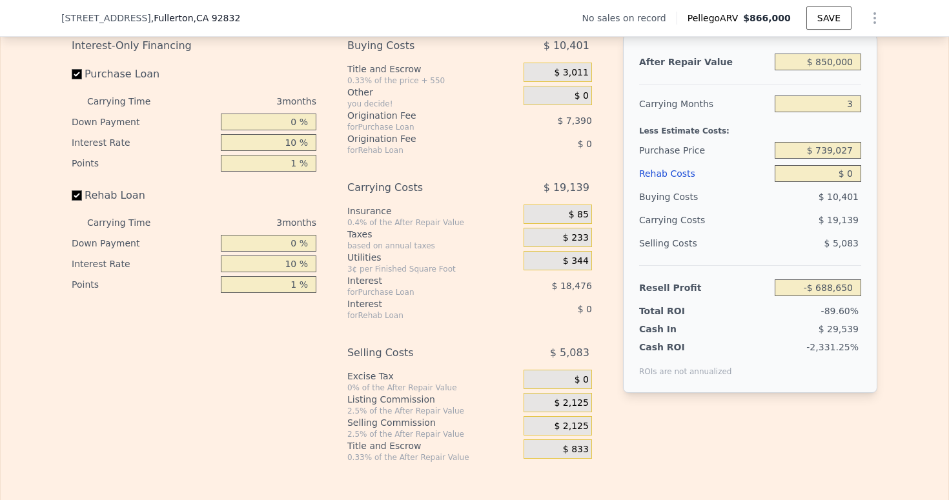
type input "$ 34,787"
type input "$ 850,000"
click at [929, 176] on div "Edit the assumptions in yellow boxes. Input profit to calculate an offer price.…" at bounding box center [475, 223] width 948 height 480
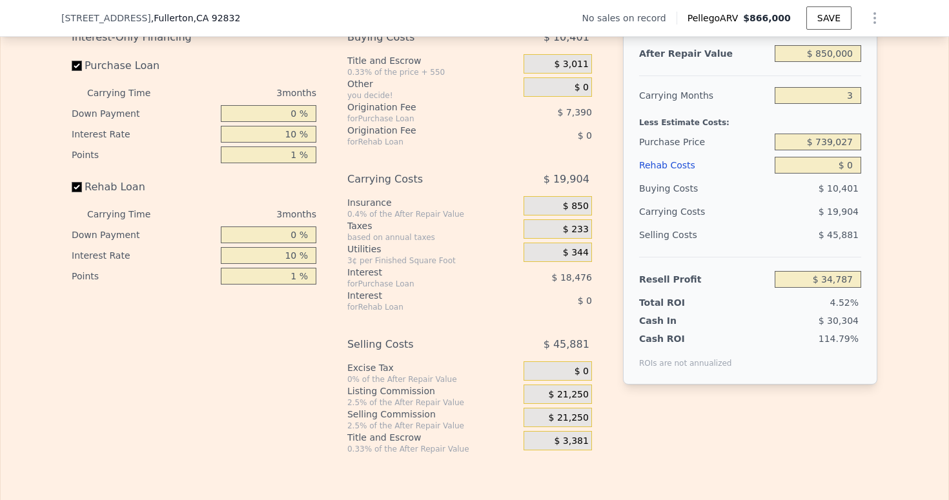
scroll to position [1896, 0]
click at [661, 176] on div "Rehab Costs" at bounding box center [704, 164] width 130 height 23
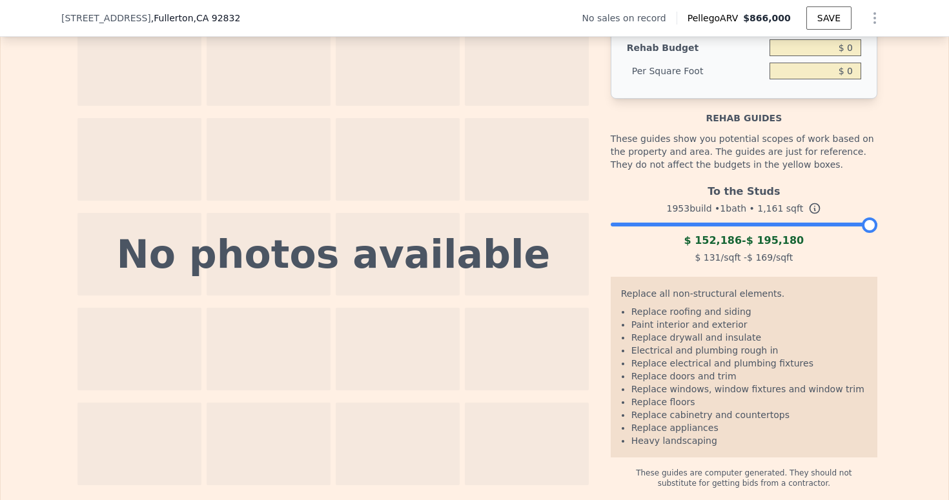
drag, startPoint x: 750, startPoint y: 247, endPoint x: 714, endPoint y: 245, distance: 36.2
click at [714, 245] on div "To the Studs 1953 build • 1 bath • 1,161 sqft $ 152,186 - $ 195,180 $ 131 /sqft…" at bounding box center [744, 223] width 267 height 88
click at [864, 233] on div at bounding box center [869, 225] width 15 height 15
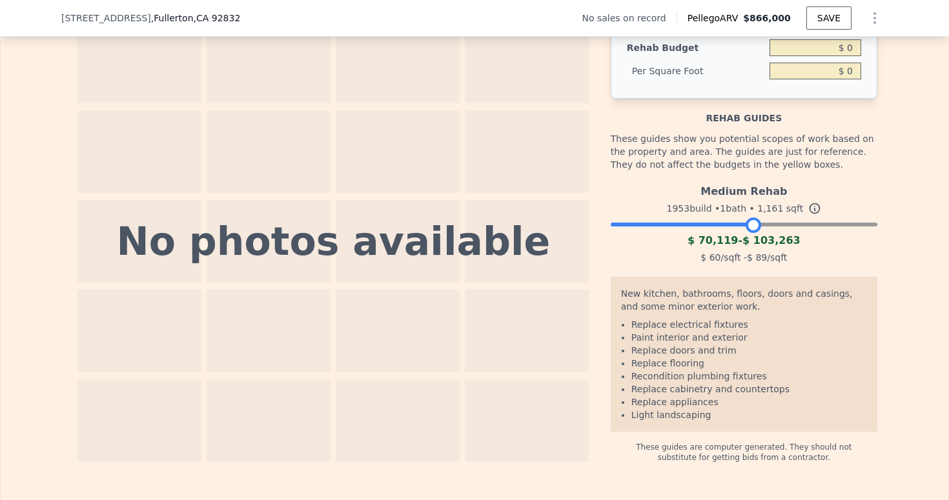
drag, startPoint x: 864, startPoint y: 251, endPoint x: 748, endPoint y: 250, distance: 116.2
click at [748, 233] on div at bounding box center [753, 225] width 15 height 15
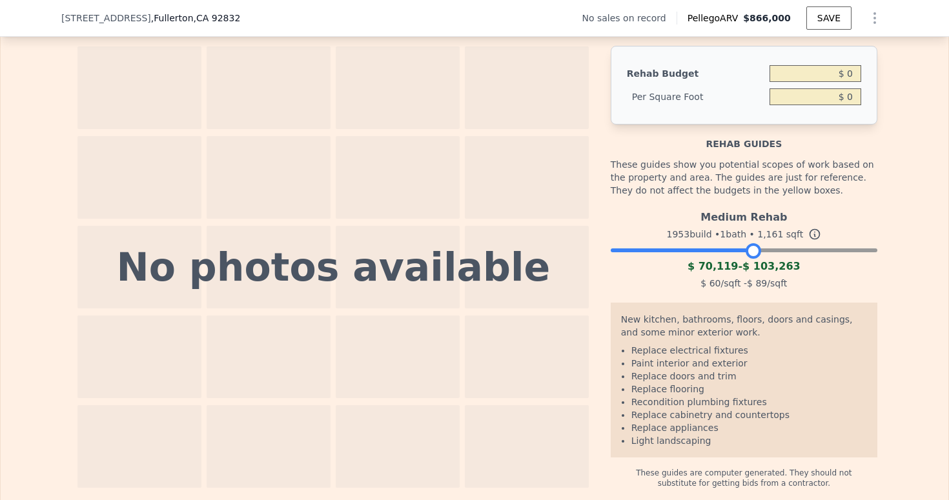
click at [766, 272] on span "$ 103,263" at bounding box center [772, 266] width 58 height 12
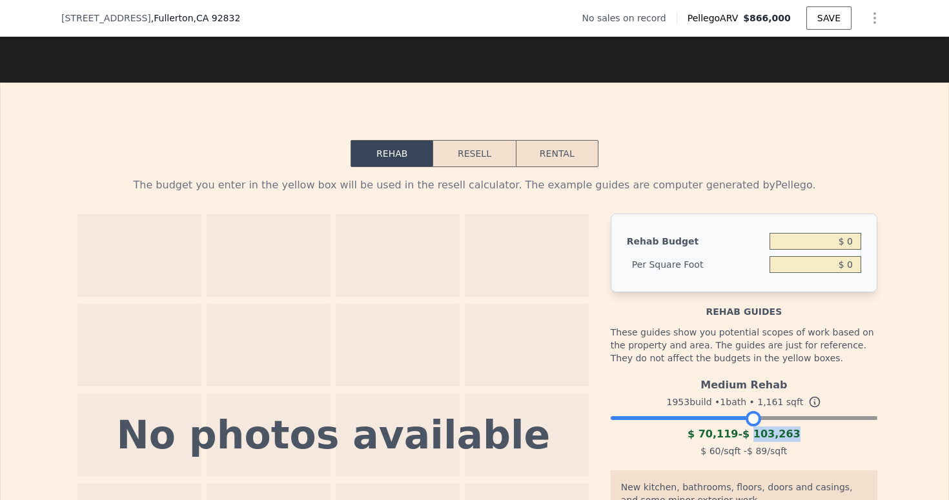
scroll to position [1710, 0]
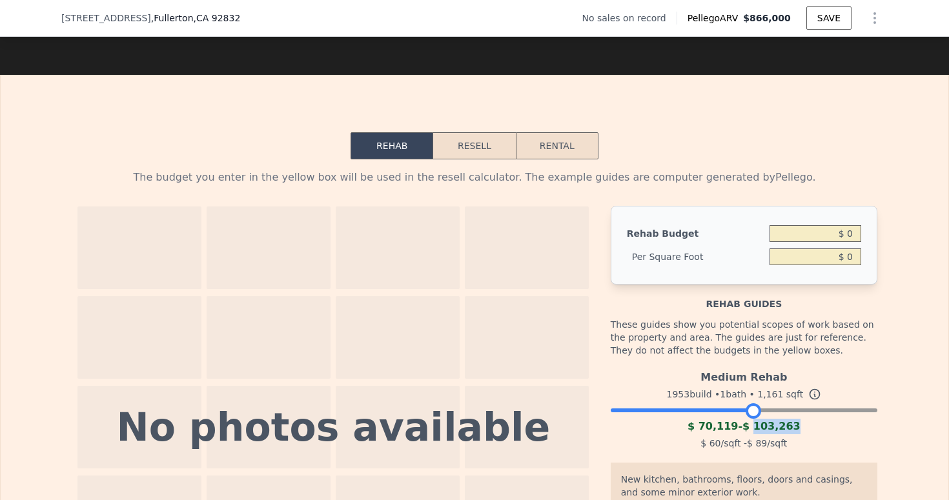
click at [482, 158] on button "Resell" at bounding box center [474, 145] width 82 height 27
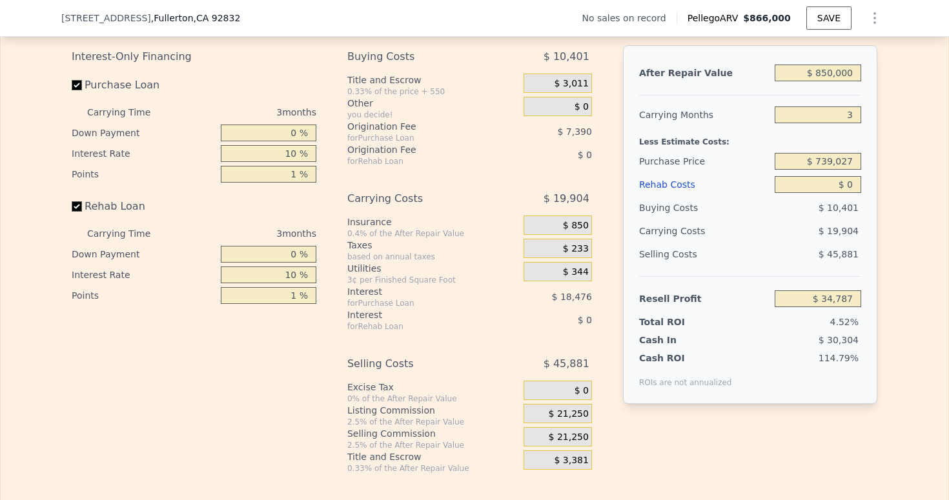
scroll to position [1913, 0]
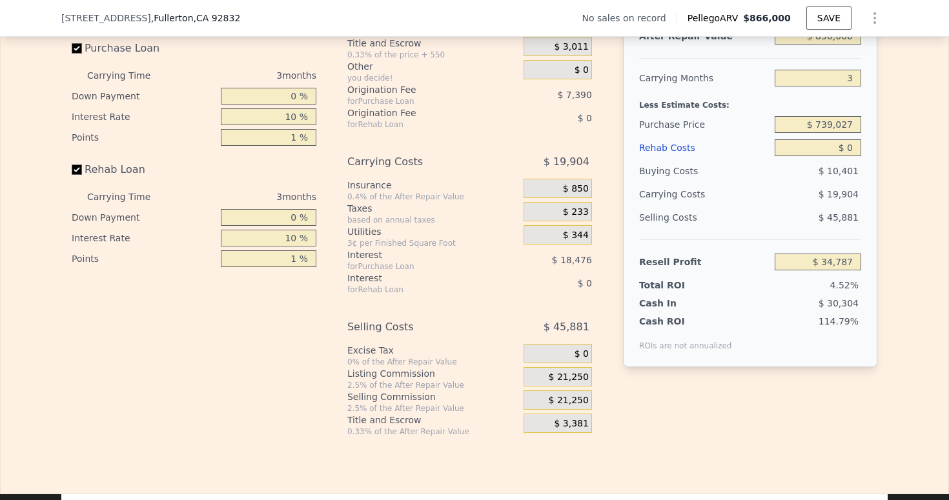
click at [846, 156] on input "$ 0" at bounding box center [818, 147] width 87 height 17
type input "$ 80,000"
type input "-$ 48,014"
type input "$ 80,000"
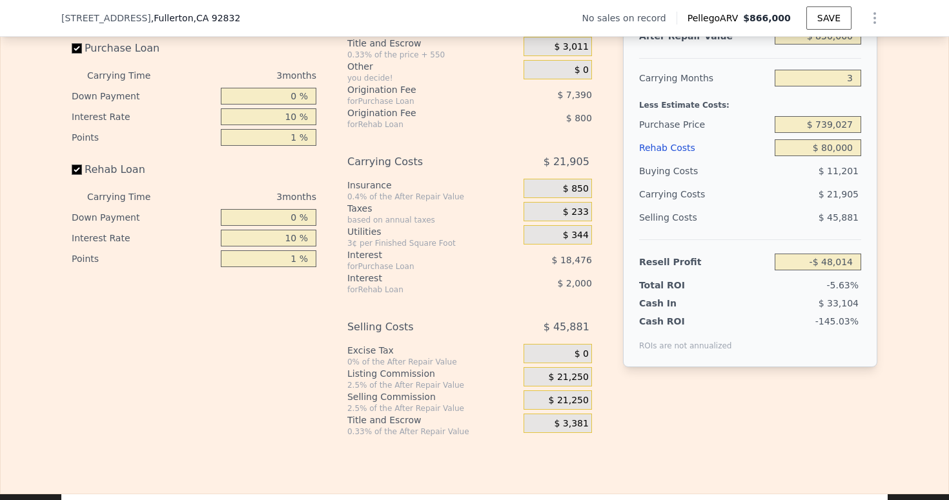
click at [899, 187] on div "Edit the assumptions in yellow boxes. Input profit to calculate an offer price.…" at bounding box center [475, 197] width 948 height 480
click at [851, 133] on input "$ 739,027" at bounding box center [818, 124] width 87 height 17
type input "$ 680,000"
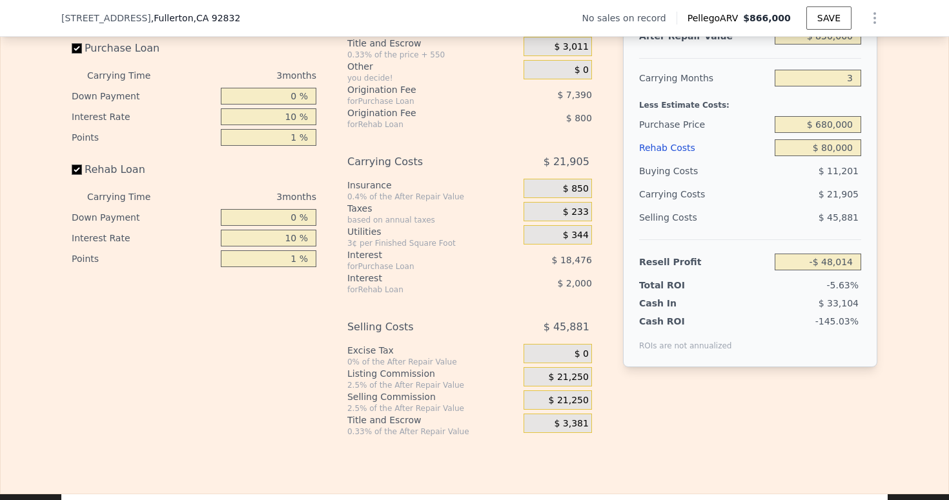
click at [904, 130] on div "Edit the assumptions in yellow boxes. Input profit to calculate an offer price.…" at bounding box center [475, 197] width 948 height 480
type input "$ 13,276"
click at [897, 221] on div "Edit the assumptions in yellow boxes. Input profit to calculate an offer price.…" at bounding box center [475, 197] width 948 height 480
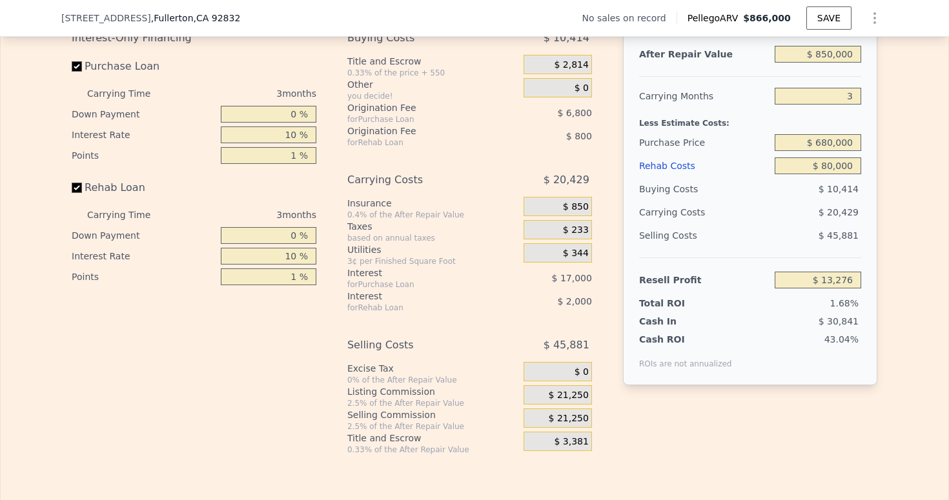
scroll to position [1894, 0]
